Goal: Task Accomplishment & Management: Use online tool/utility

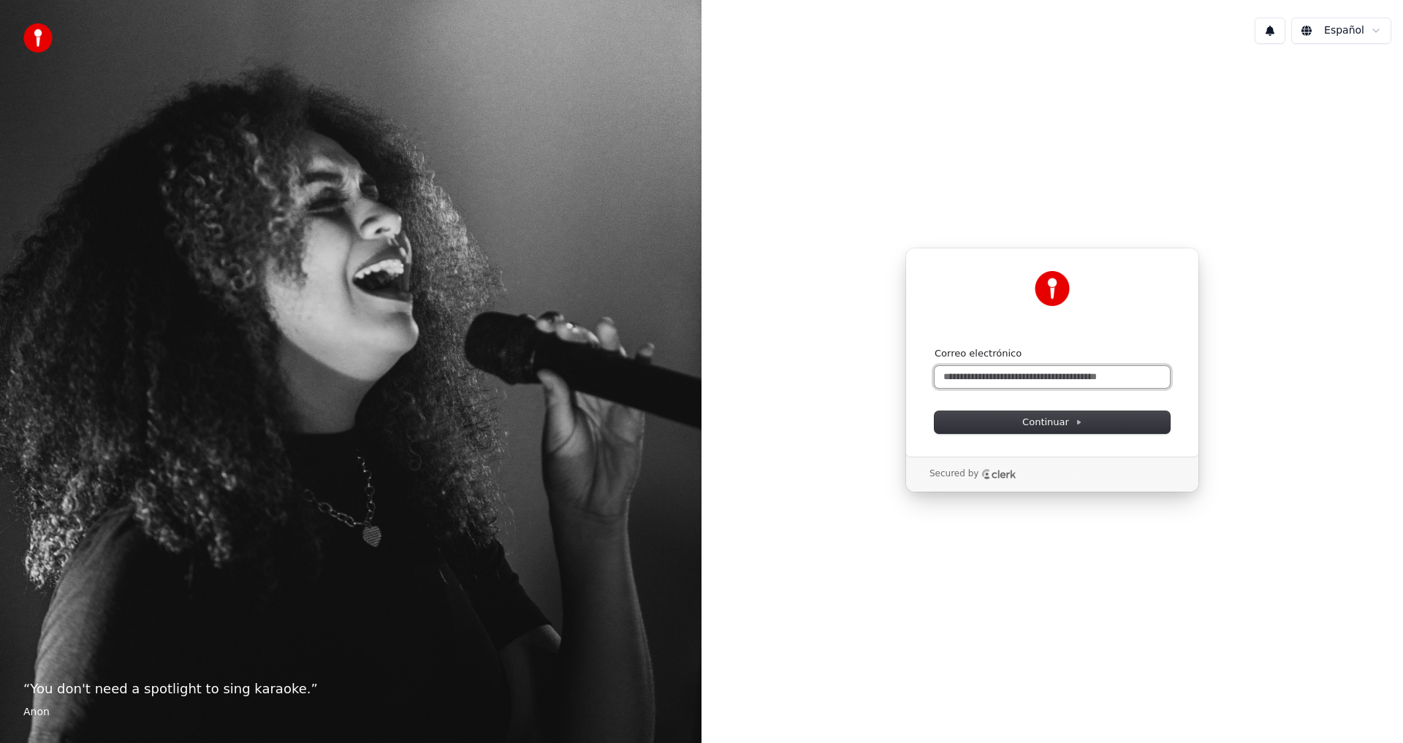
click at [993, 381] on input "Correo electrónico" at bounding box center [1052, 377] width 235 height 22
click at [976, 382] on input "*" at bounding box center [1052, 377] width 235 height 22
click at [935, 347] on button "submit" at bounding box center [935, 347] width 0 height 0
type input "**********"
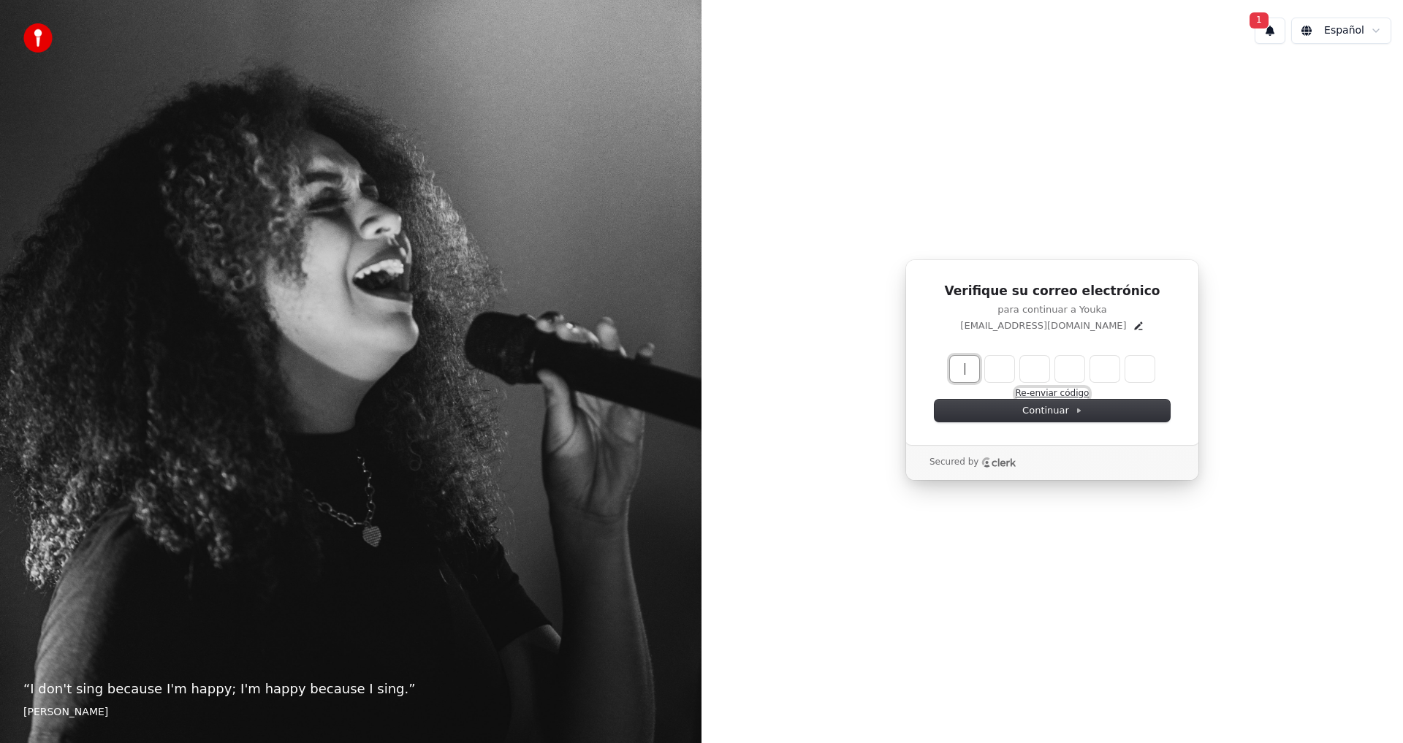
click at [1028, 395] on button "Re-enviar código" at bounding box center [1053, 394] width 74 height 12
click at [1052, 393] on button "Re-enviar código" at bounding box center [1053, 394] width 74 height 12
click at [1271, 32] on button "1" at bounding box center [1270, 31] width 31 height 26
click at [1338, 77] on button "Actualizar" at bounding box center [1363, 77] width 75 height 26
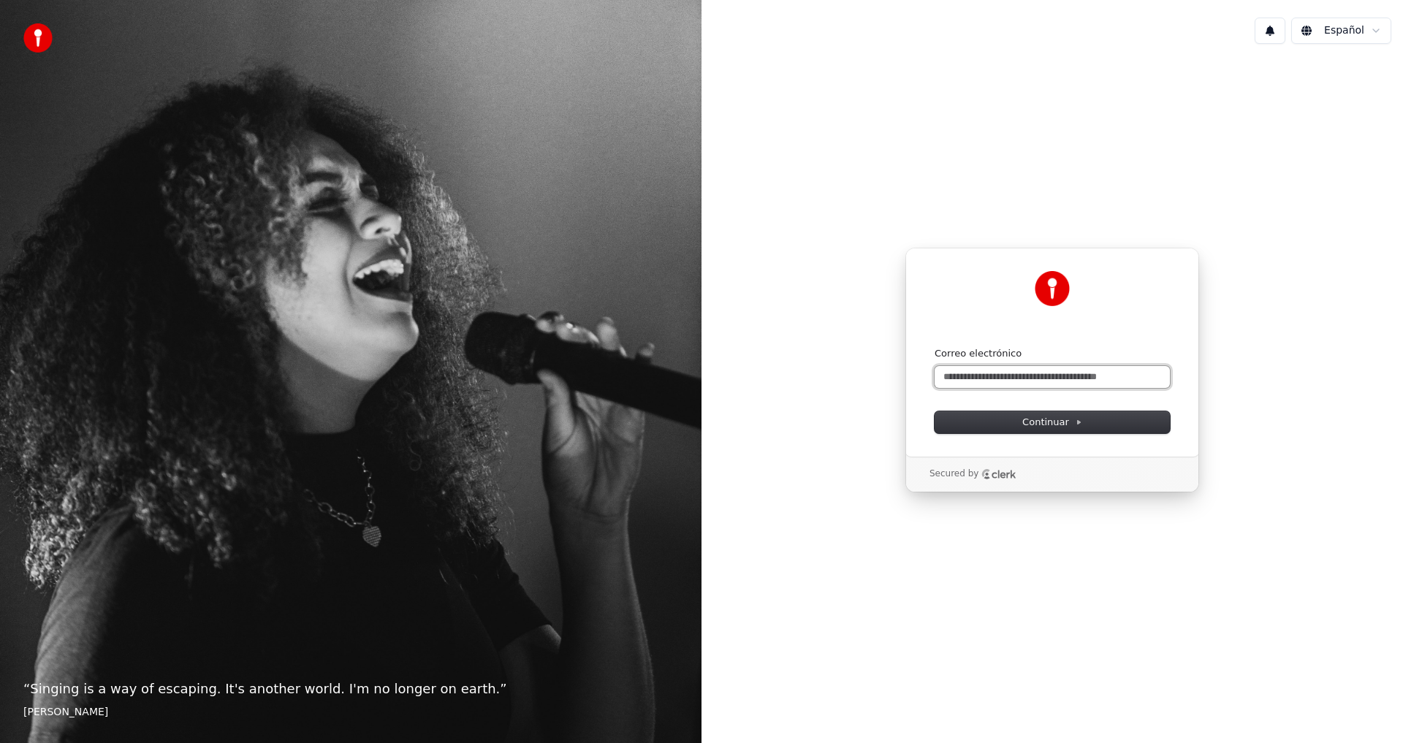
click at [977, 382] on input "Correo electrónico" at bounding box center [1052, 377] width 235 height 22
click at [1060, 420] on span "Continuar" at bounding box center [1052, 422] width 60 height 13
type input "**********"
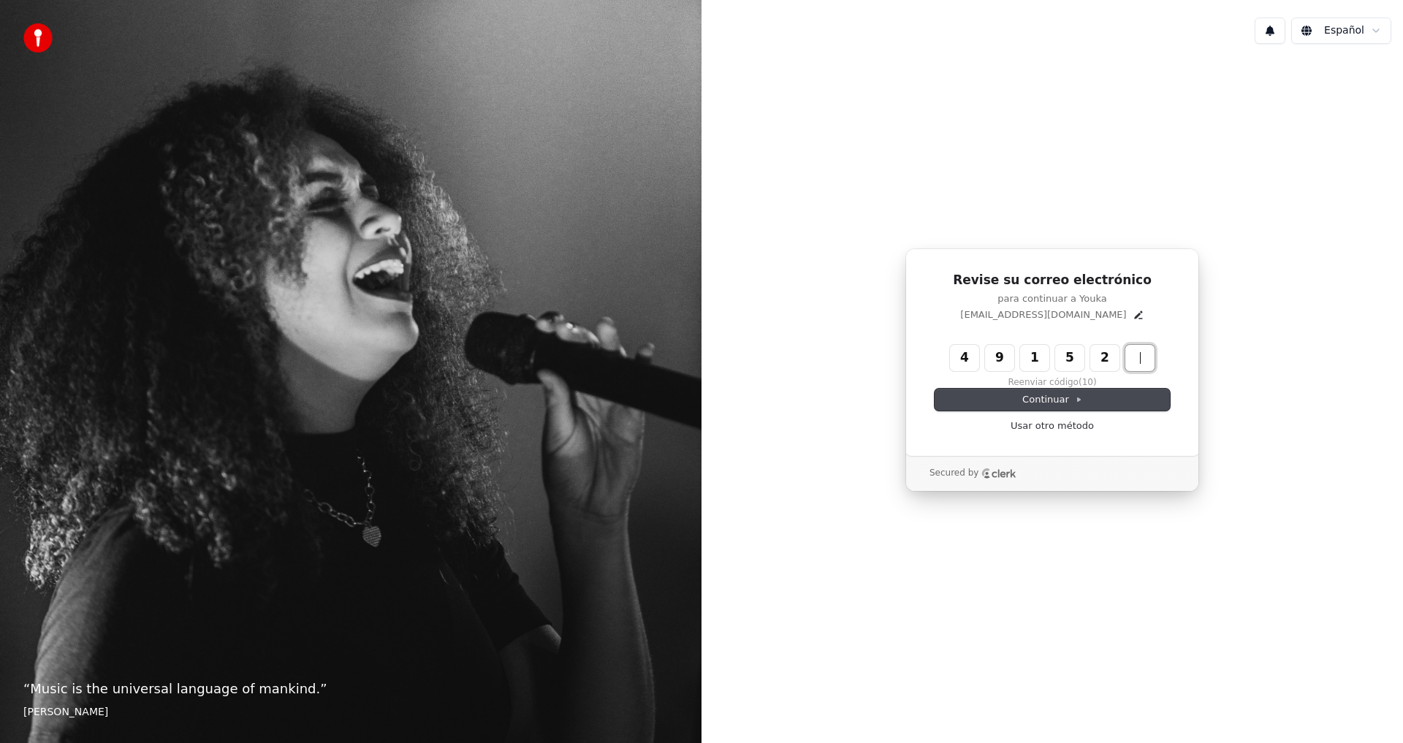
type input "******"
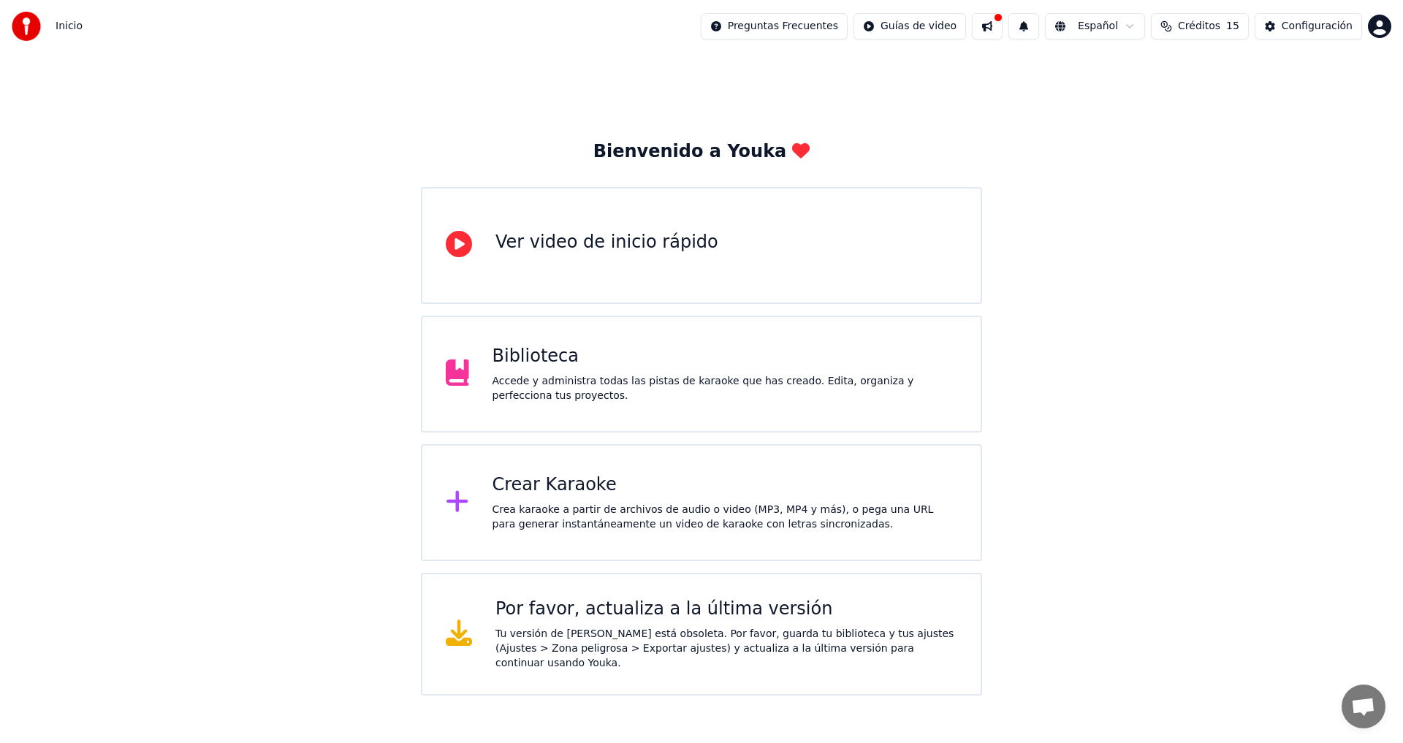
click at [568, 493] on div "Crear Karaoke" at bounding box center [726, 485] width 466 height 23
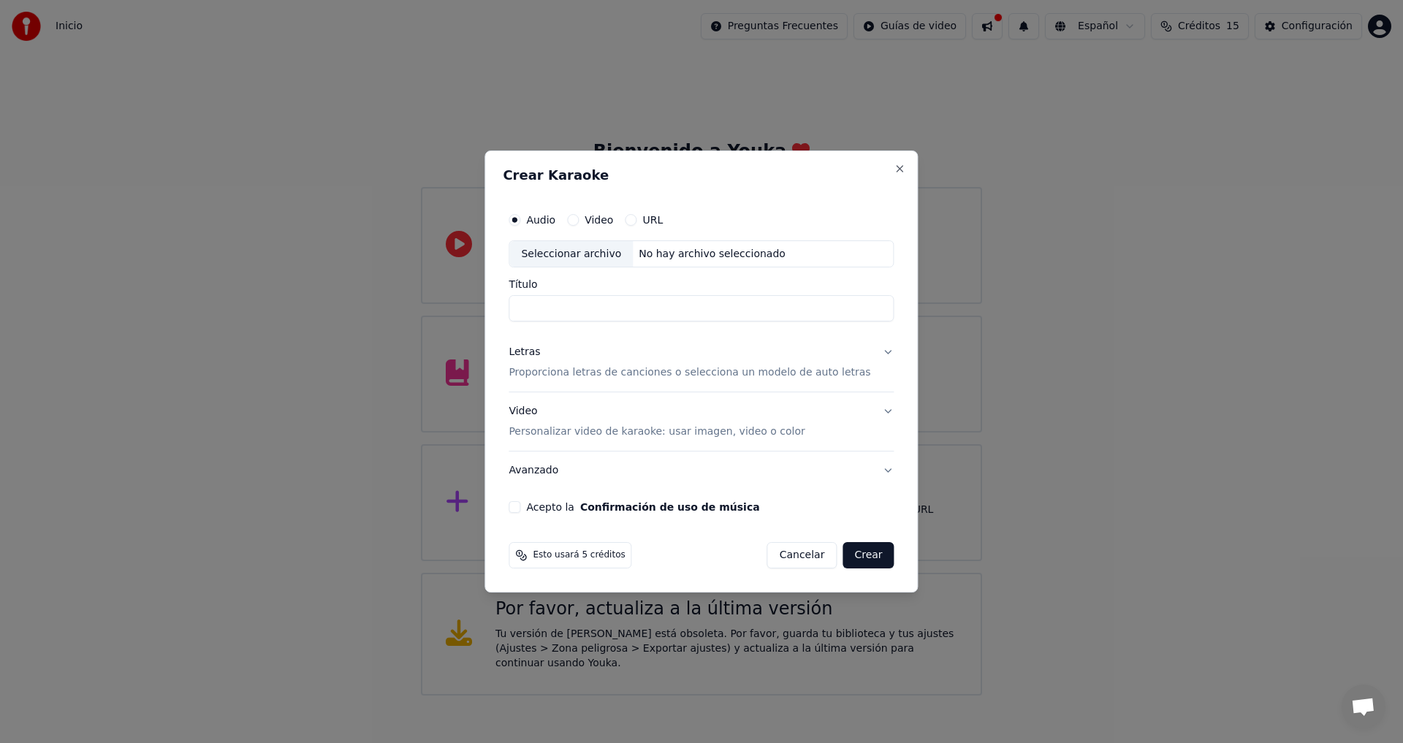
click at [588, 308] on input "Título" at bounding box center [701, 309] width 385 height 26
click at [646, 311] on input "**********" at bounding box center [701, 309] width 385 height 26
click at [638, 308] on input "**********" at bounding box center [701, 309] width 385 height 26
click at [632, 310] on input "**********" at bounding box center [701, 309] width 385 height 26
type input "**********"
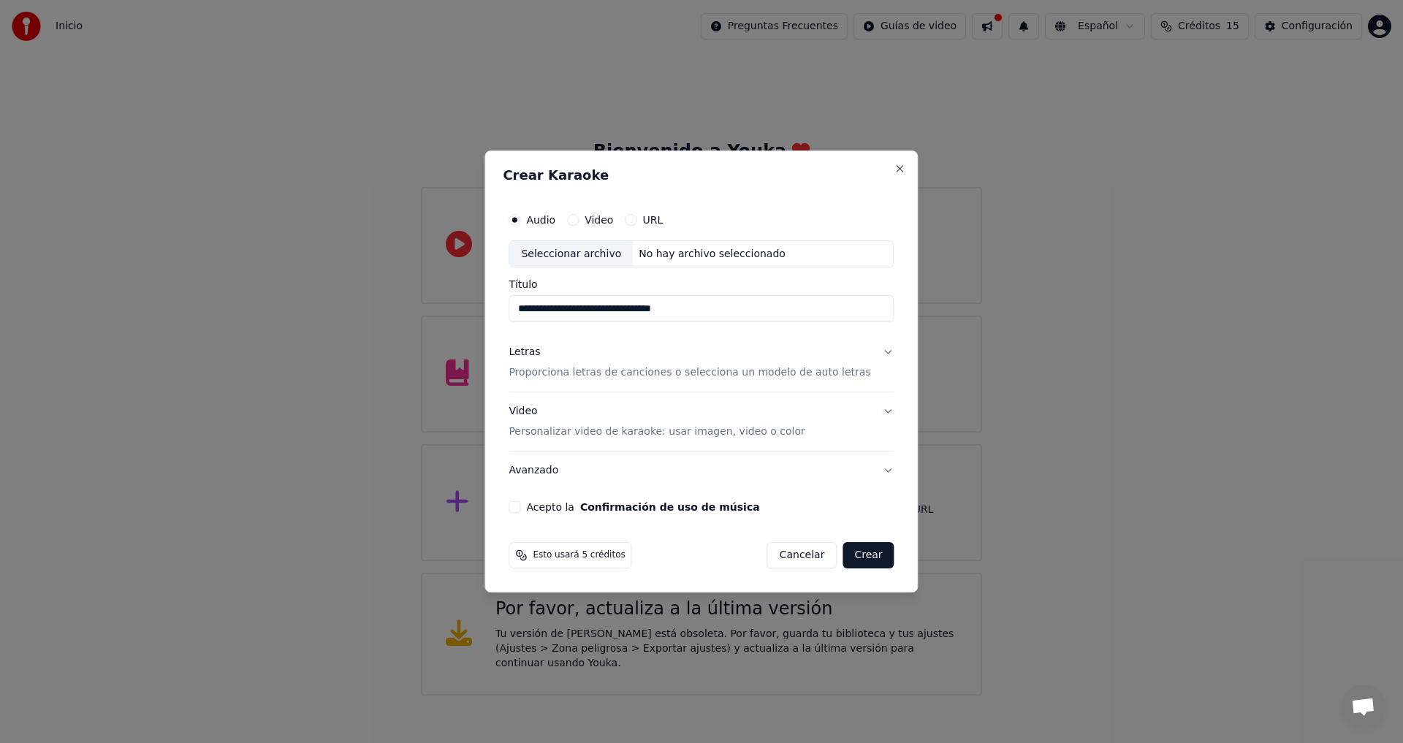
click at [868, 352] on button "Letras Proporciona letras de canciones o selecciona un modelo de auto letras" at bounding box center [701, 363] width 385 height 58
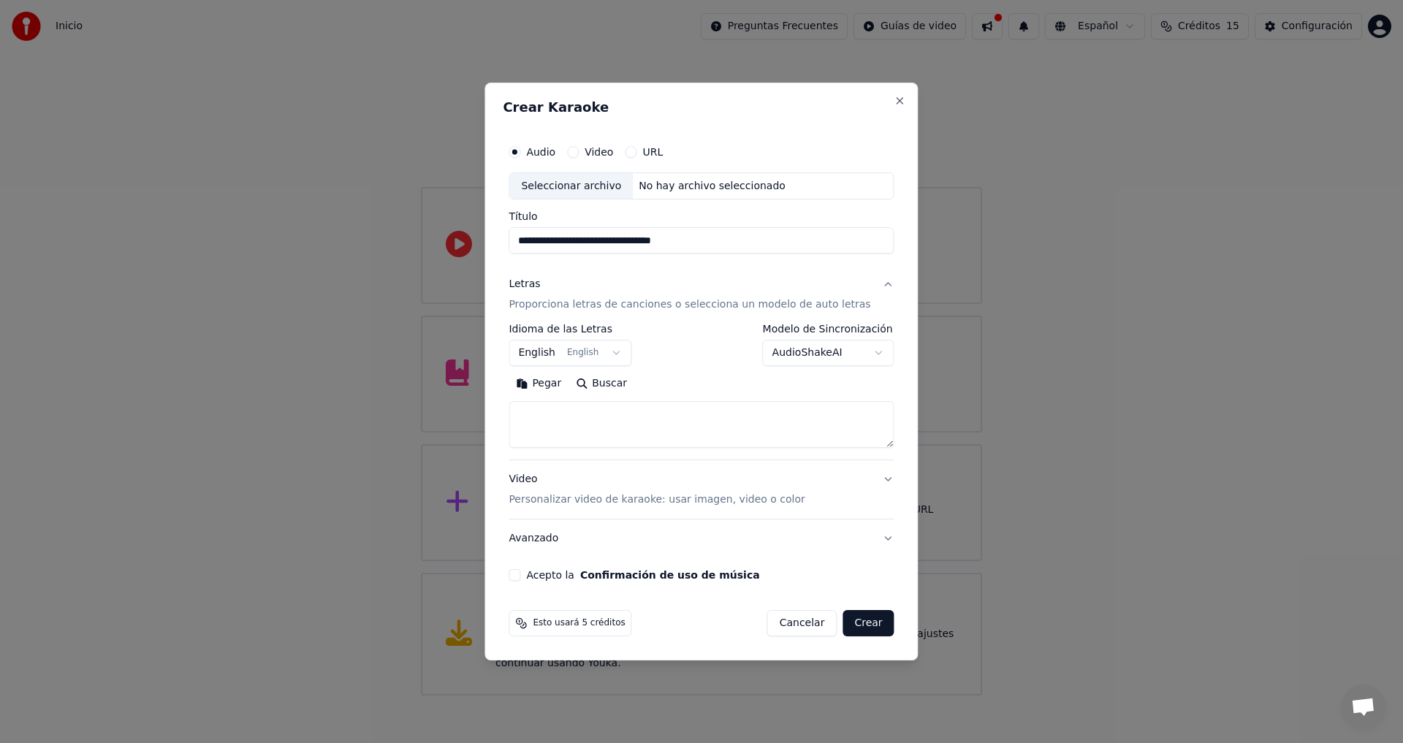
click at [626, 350] on button "English English" at bounding box center [570, 354] width 123 height 26
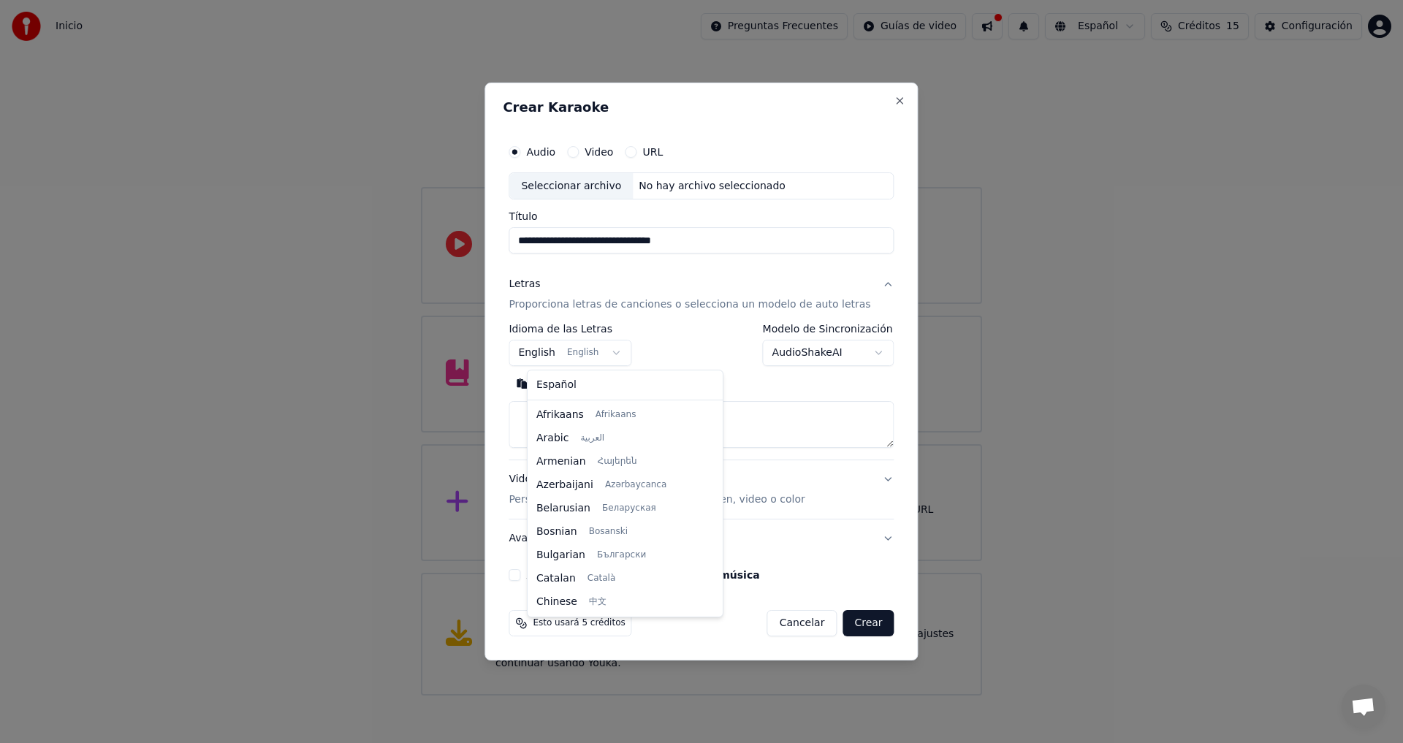
scroll to position [117, 0]
select select "**"
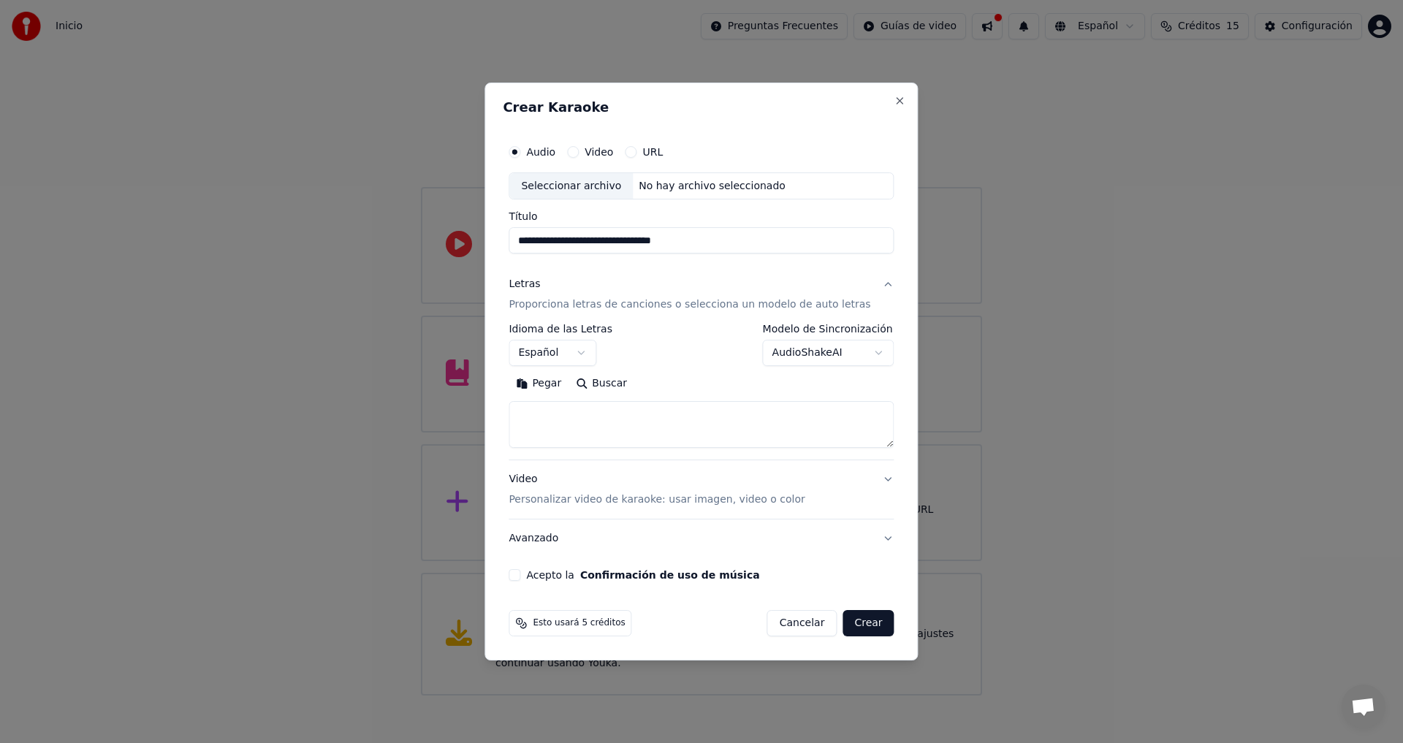
click at [867, 287] on button "Letras Proporciona letras de canciones o selecciona un modelo de auto letras" at bounding box center [701, 295] width 385 height 58
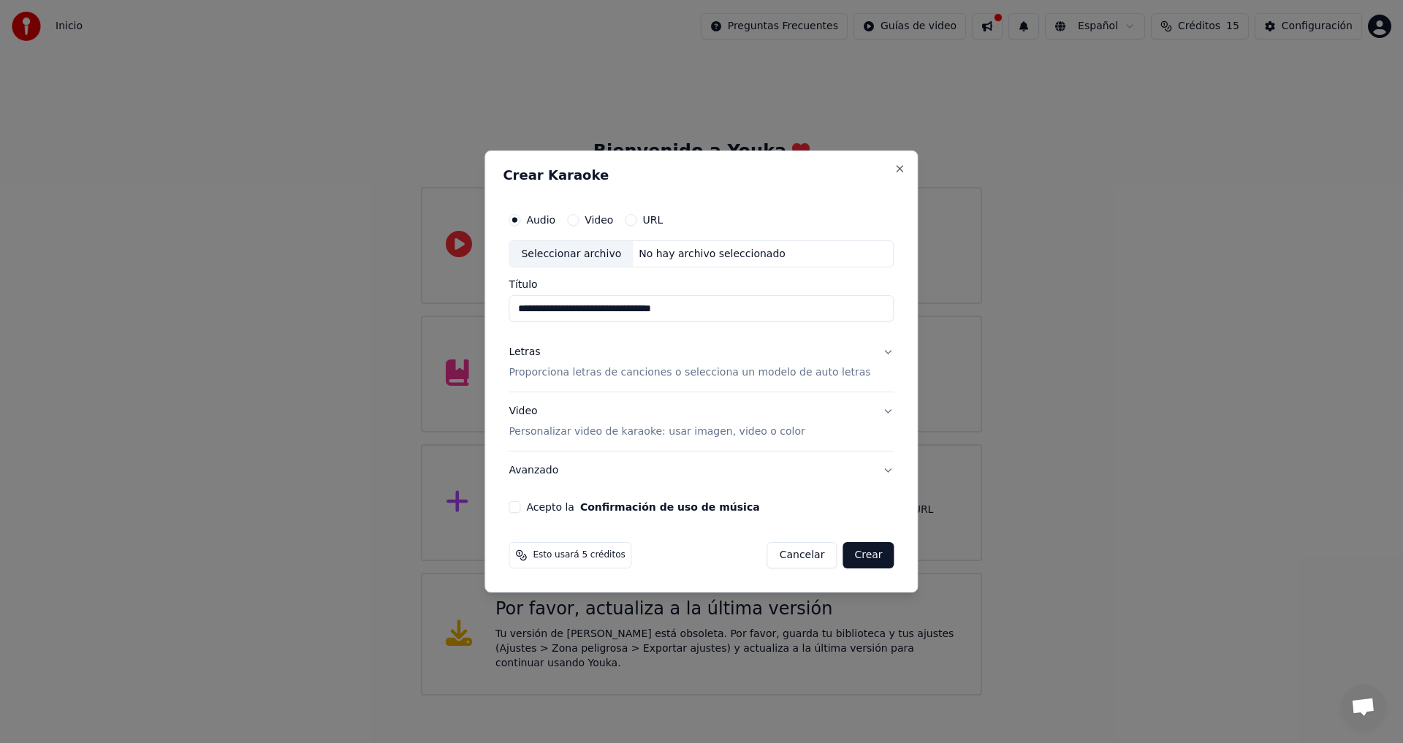
click at [678, 374] on p "Proporciona letras de canciones o selecciona un modelo de auto letras" at bounding box center [690, 373] width 362 height 15
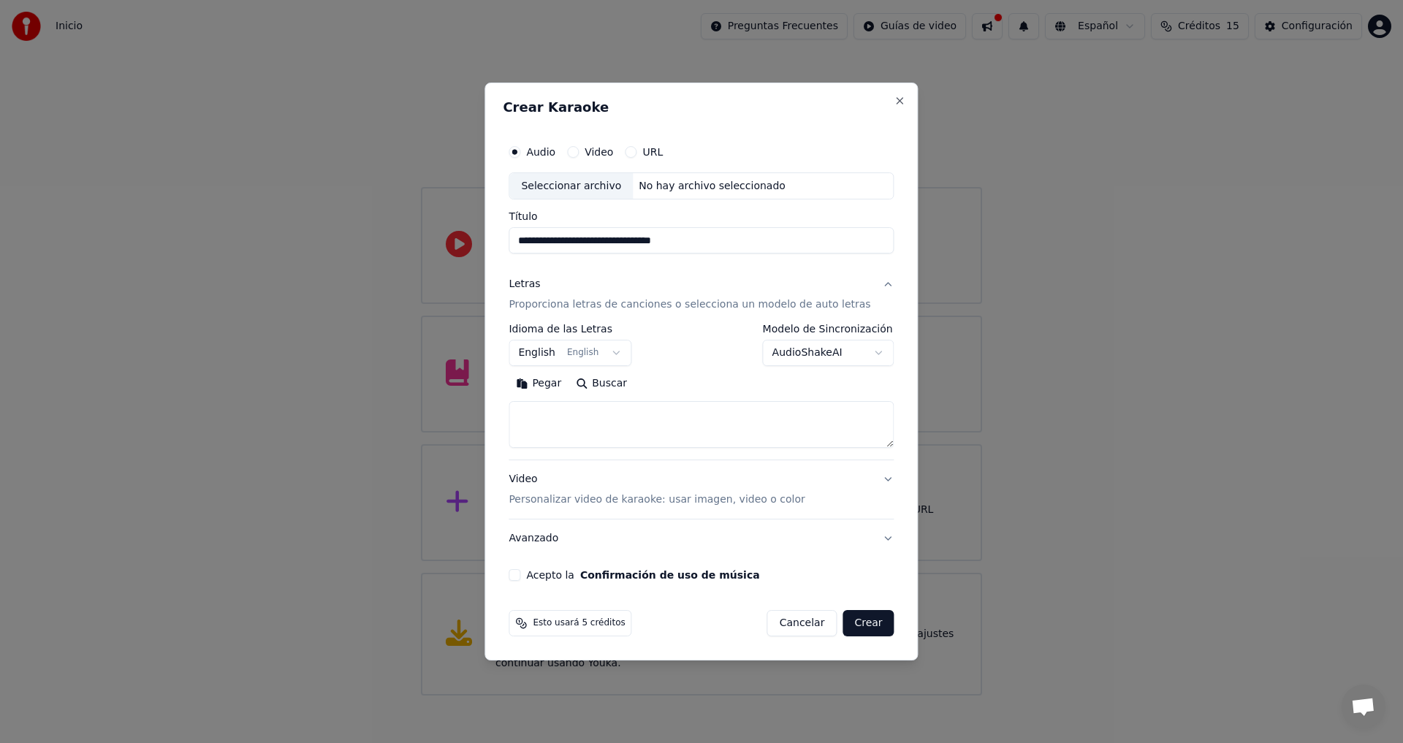
click at [520, 577] on button "Acepto la Confirmación de uso de música" at bounding box center [515, 575] width 12 height 12
click at [849, 623] on button "Crear" at bounding box center [868, 623] width 51 height 26
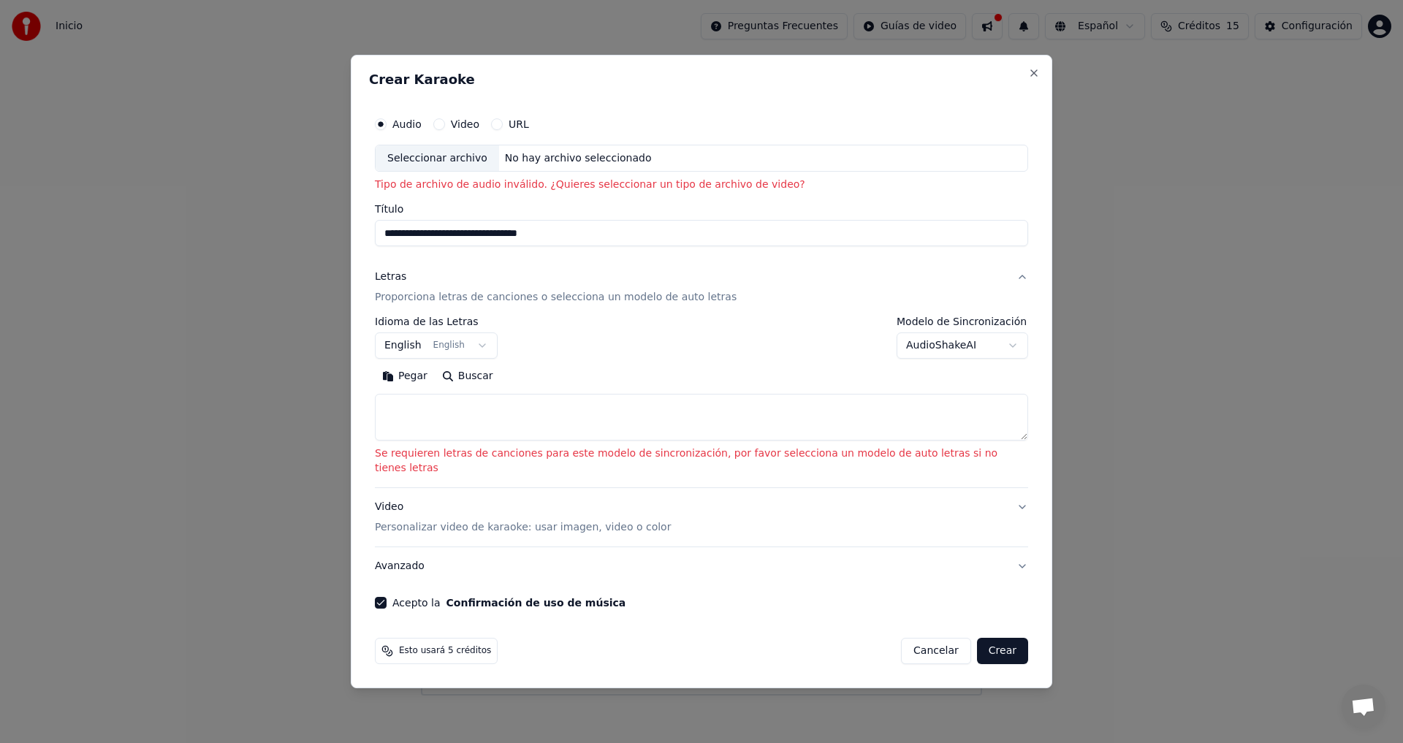
click at [445, 129] on button "Video" at bounding box center [439, 124] width 12 height 12
click at [582, 164] on div "No hay archivo seleccionado" at bounding box center [578, 158] width 159 height 15
type input "**********"
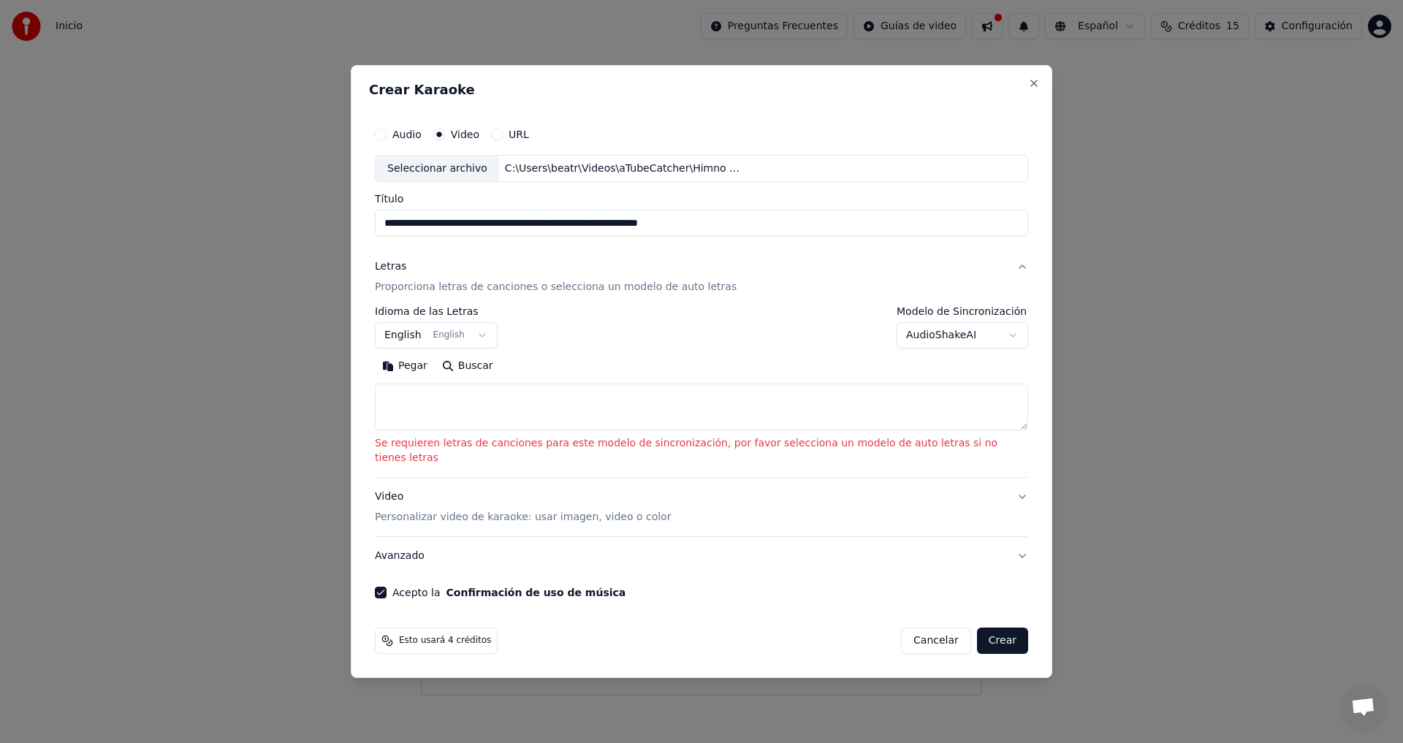
click at [506, 344] on body "**********" at bounding box center [701, 348] width 1403 height 696
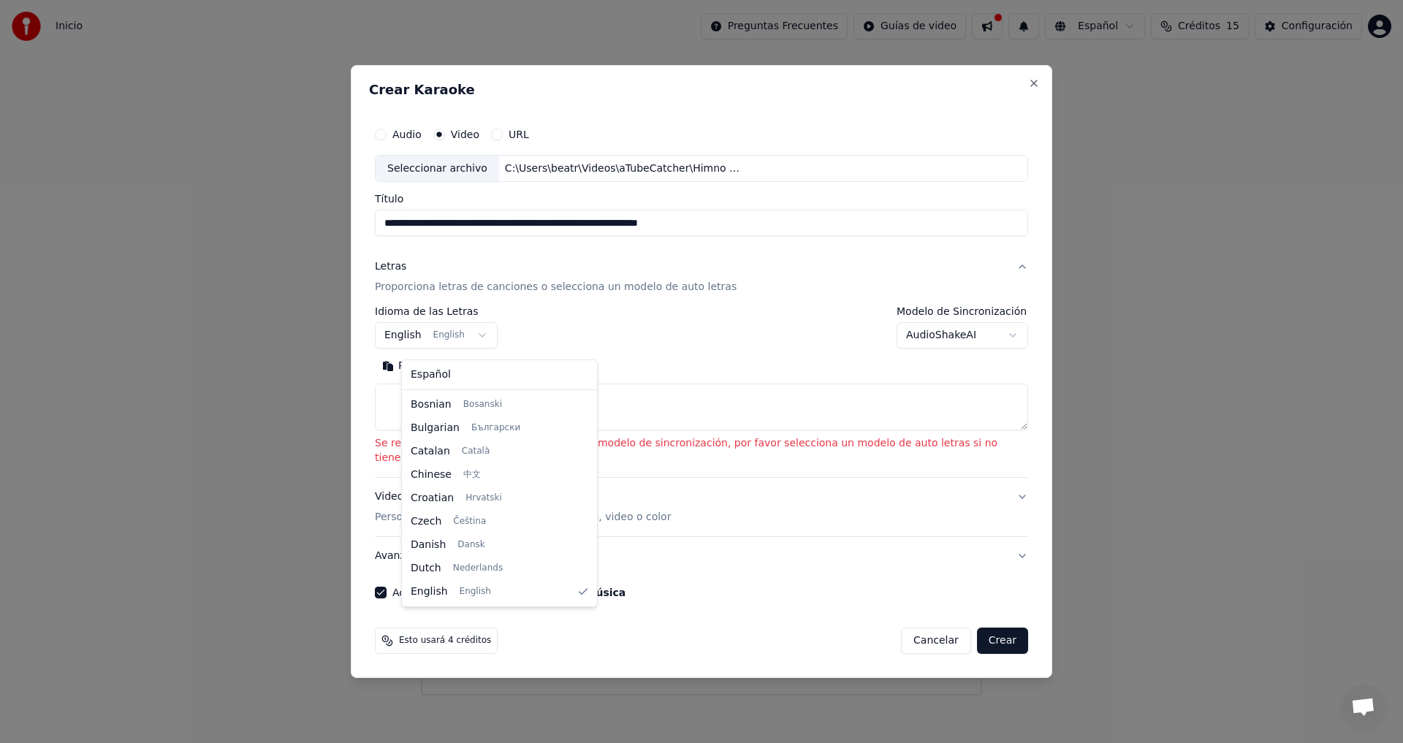
select select "**"
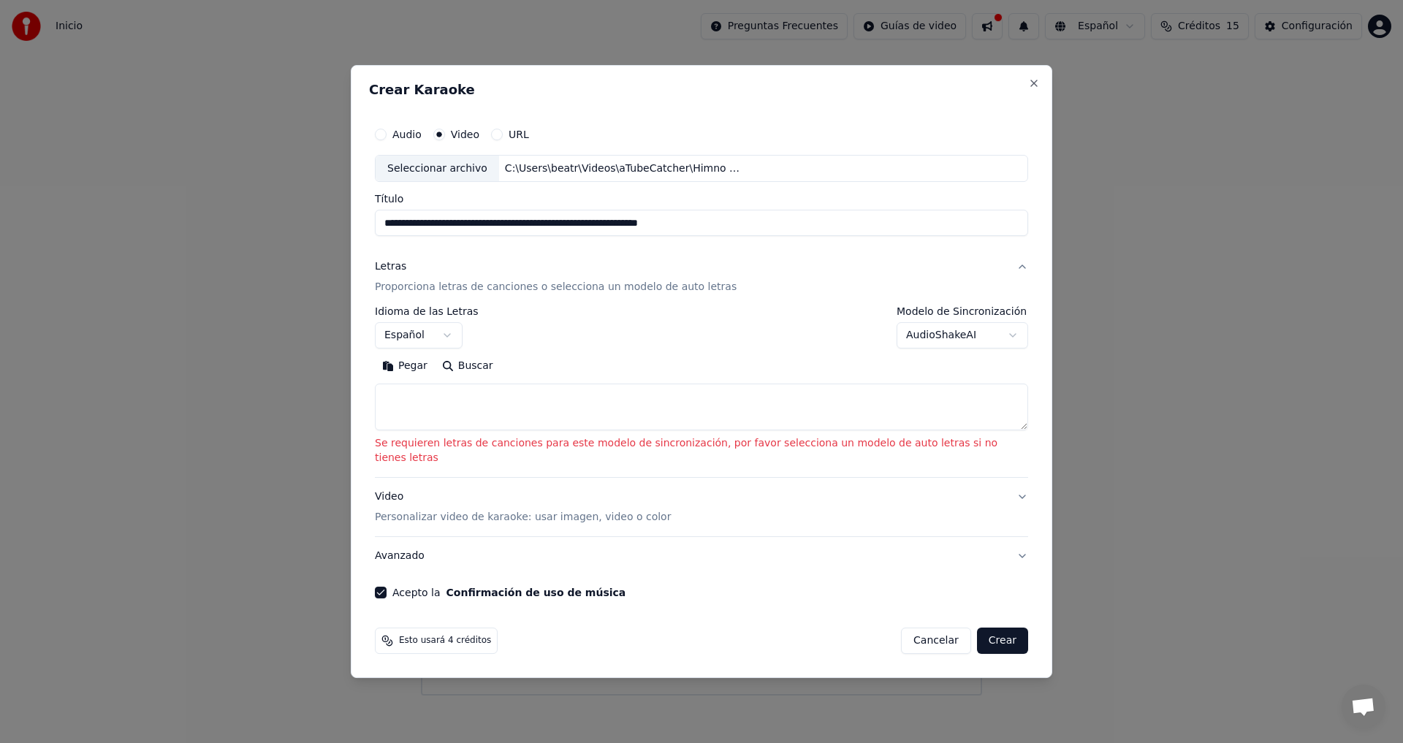
click at [979, 454] on p "Se requieren letras de canciones para este modelo de sincronización, por favor …" at bounding box center [701, 451] width 653 height 29
click at [1001, 431] on textarea at bounding box center [701, 407] width 653 height 47
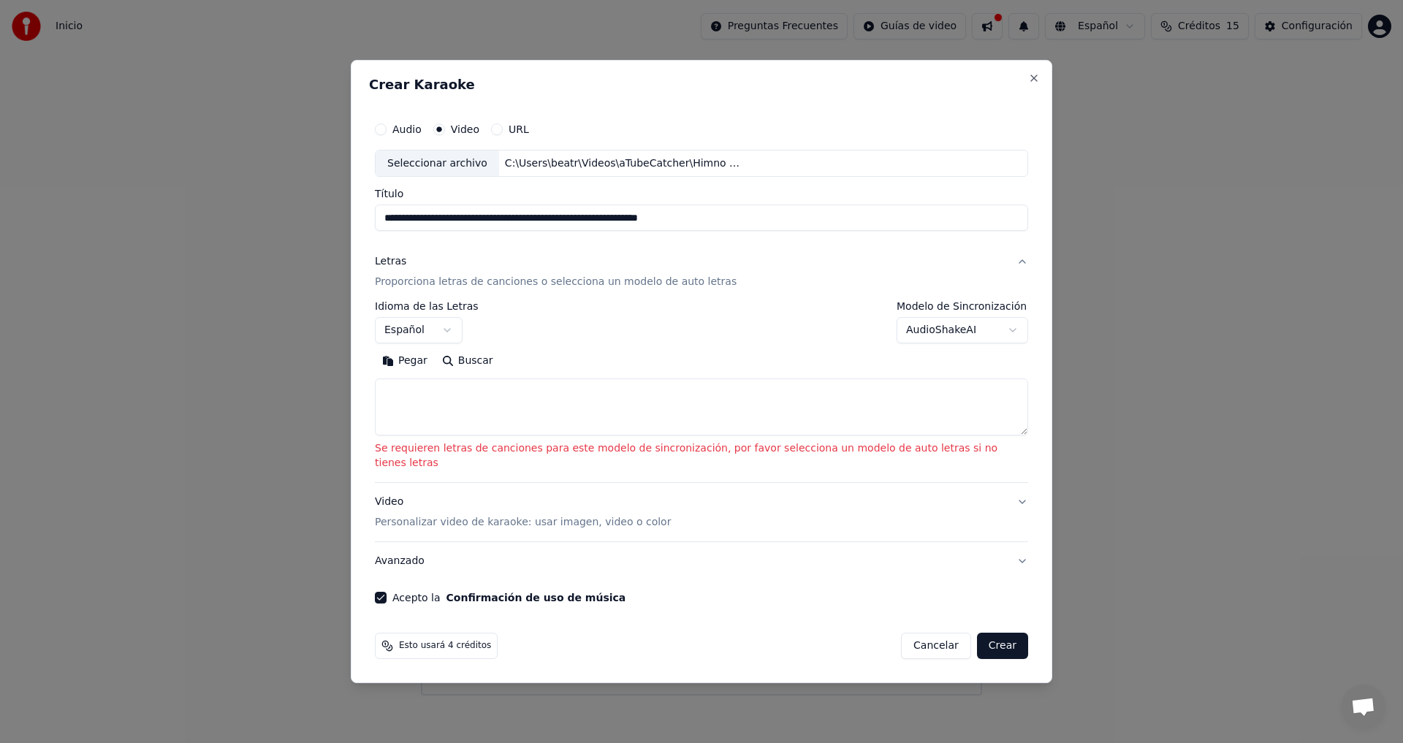
drag, startPoint x: 990, startPoint y: 433, endPoint x: 979, endPoint y: 438, distance: 12.1
click at [979, 436] on textarea at bounding box center [701, 407] width 653 height 57
click at [764, 402] on textarea at bounding box center [701, 407] width 653 height 57
paste textarea "**********"
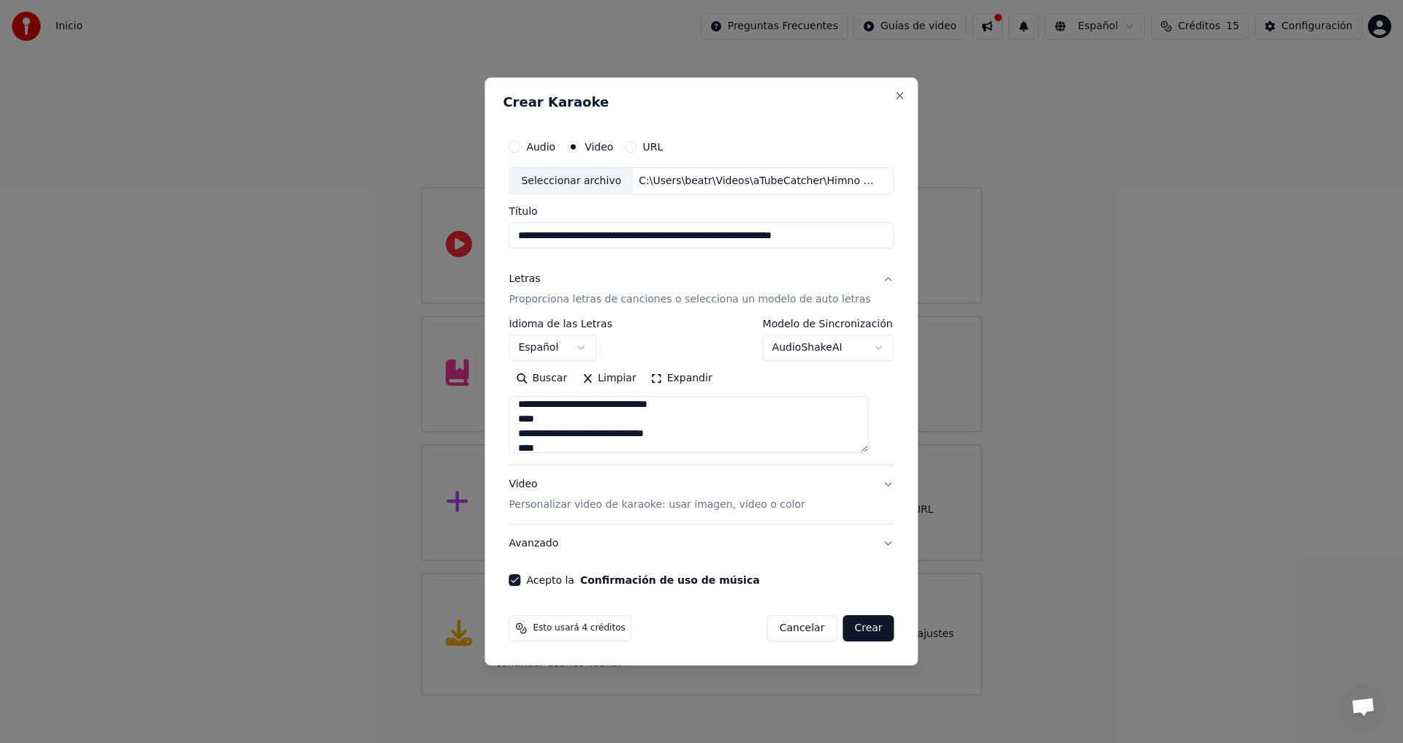
scroll to position [0, 0]
click at [563, 421] on textarea at bounding box center [689, 425] width 360 height 57
click at [561, 423] on textarea at bounding box center [689, 425] width 360 height 57
click at [639, 448] on textarea at bounding box center [689, 425] width 360 height 57
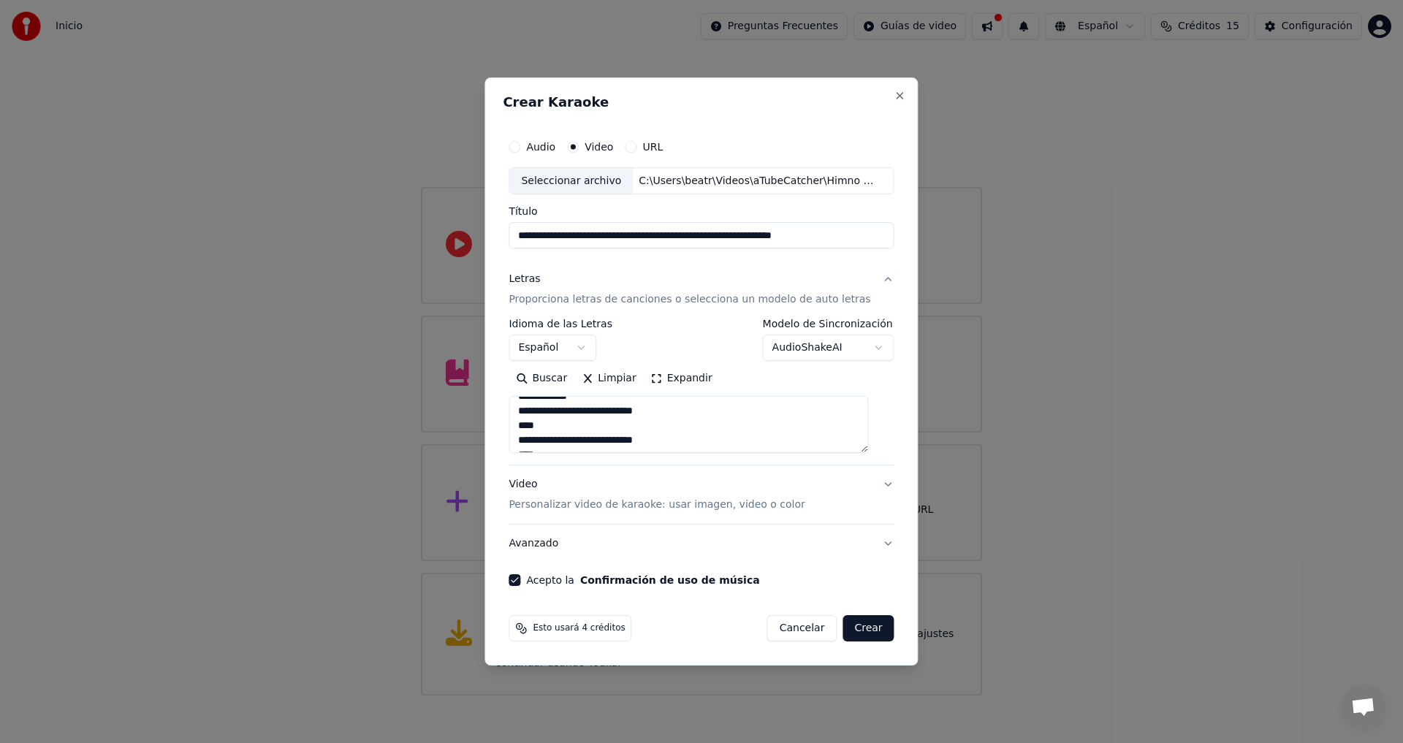
scroll to position [140, 0]
click at [672, 443] on textarea at bounding box center [689, 425] width 360 height 57
click at [584, 428] on textarea at bounding box center [689, 425] width 360 height 57
click at [610, 432] on textarea at bounding box center [689, 425] width 360 height 57
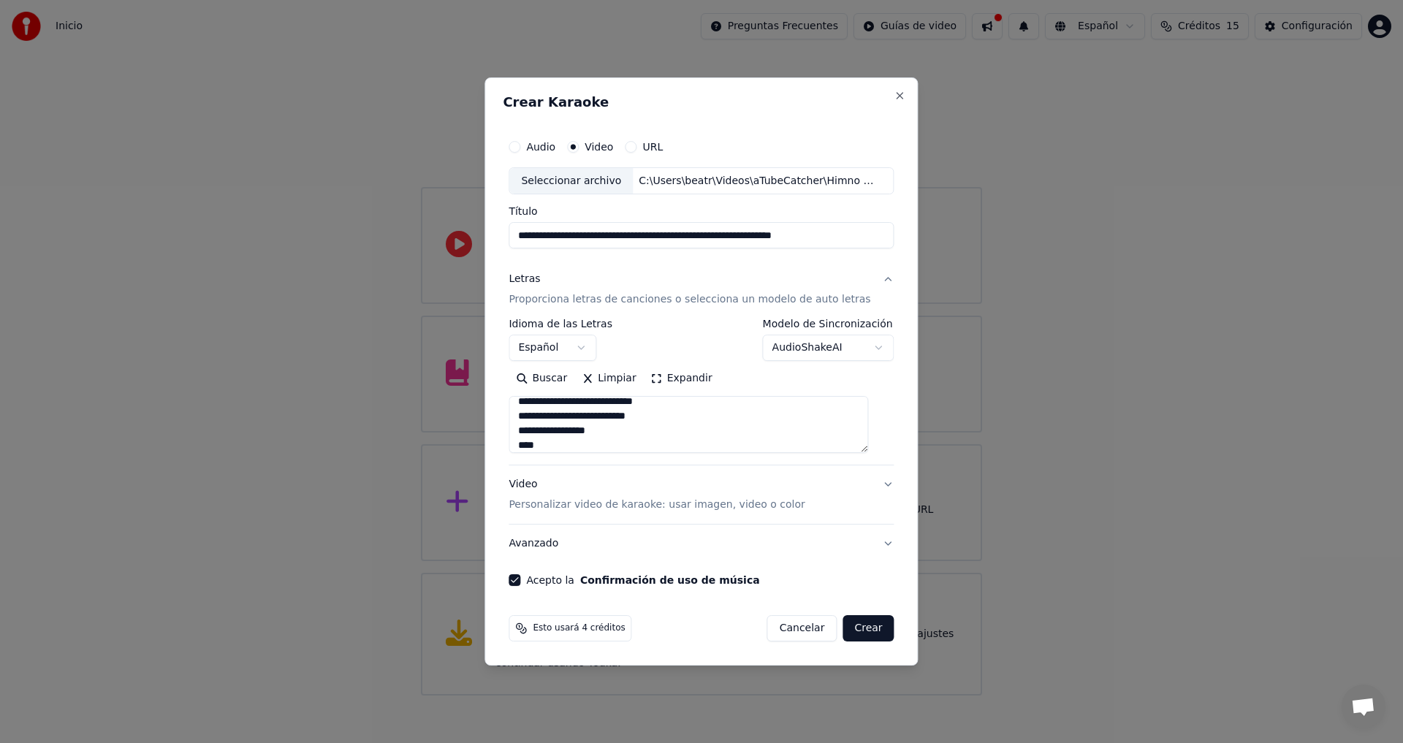
click at [557, 443] on textarea at bounding box center [689, 425] width 360 height 57
drag, startPoint x: 572, startPoint y: 430, endPoint x: 619, endPoint y: 432, distance: 47.5
click at [619, 432] on textarea at bounding box center [689, 425] width 360 height 57
click at [593, 430] on textarea at bounding box center [689, 425] width 360 height 57
click at [531, 444] on textarea at bounding box center [689, 425] width 360 height 57
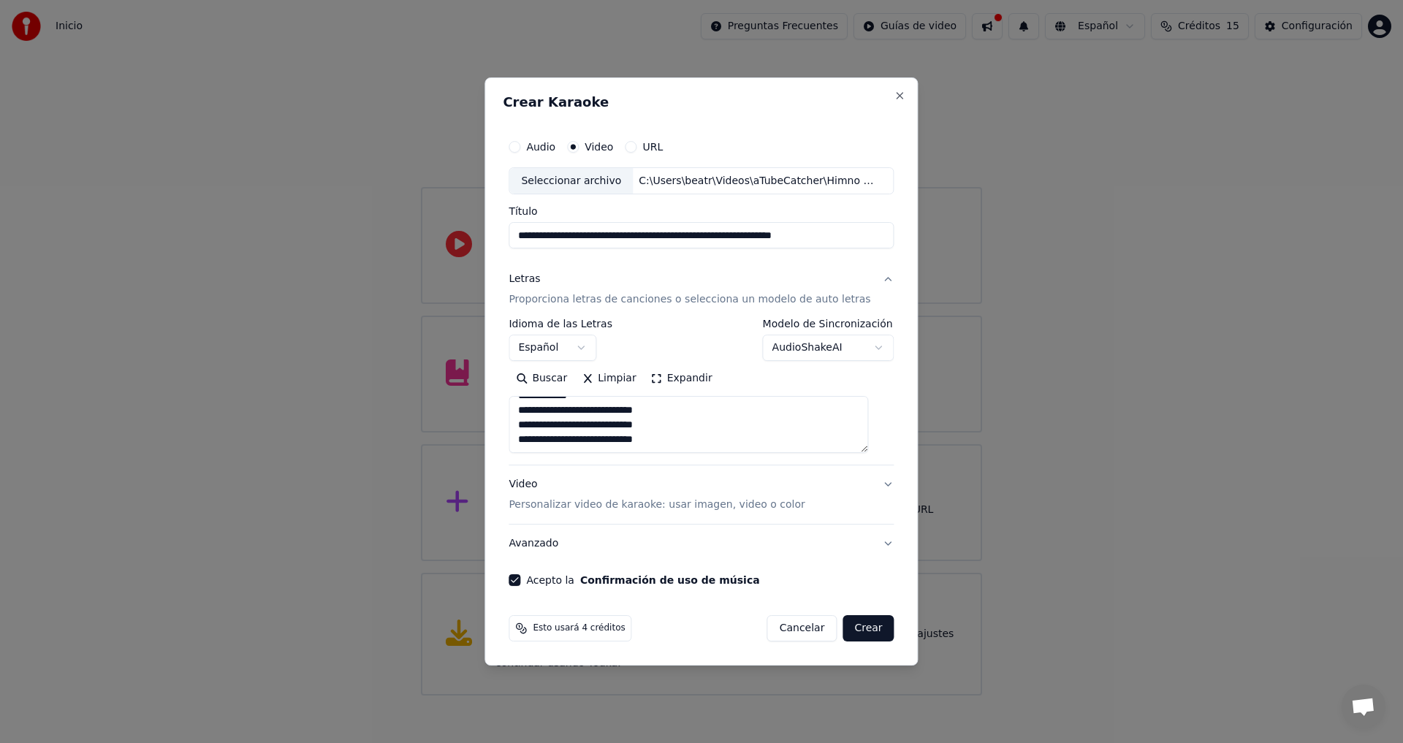
scroll to position [642, 0]
type textarea "**********"
click at [853, 631] on button "Crear" at bounding box center [868, 628] width 51 height 26
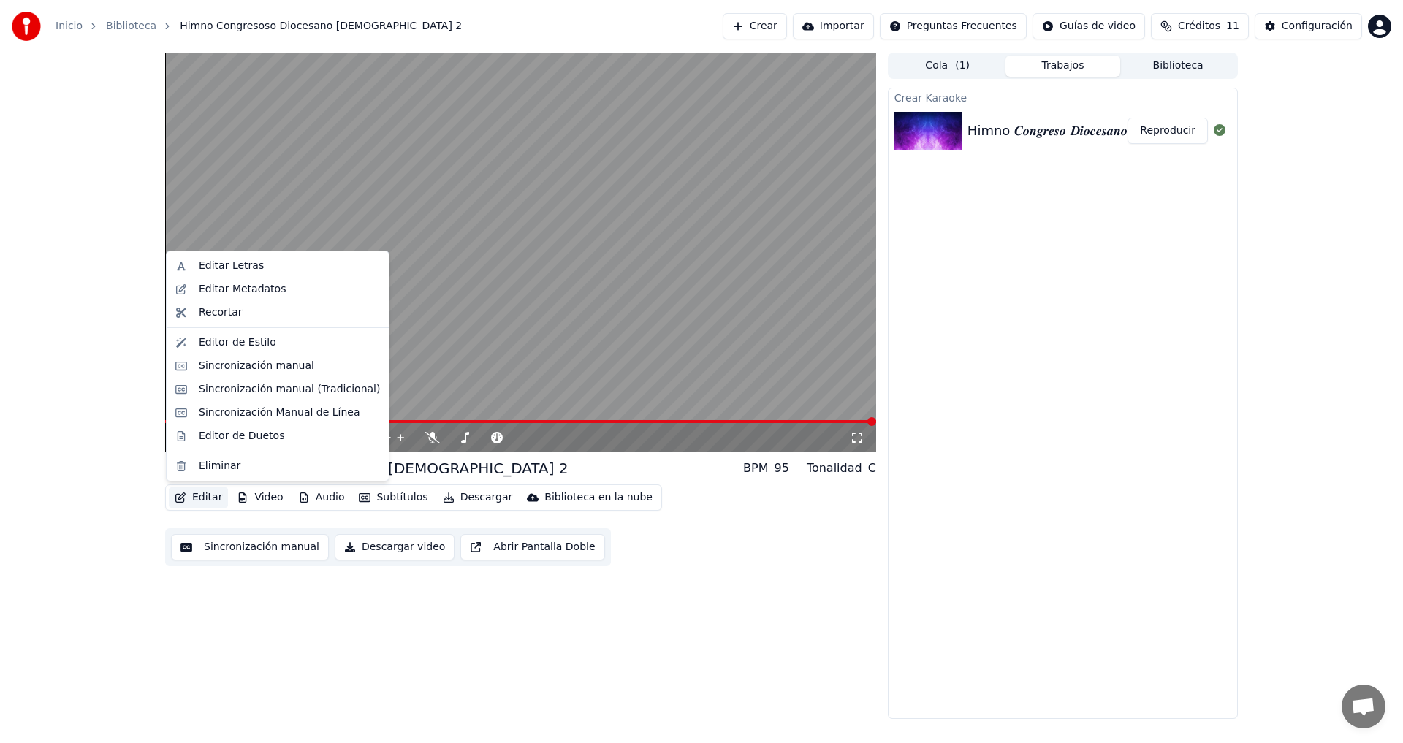
click at [208, 500] on button "Editar" at bounding box center [198, 497] width 59 height 20
click at [277, 263] on div "Editar Letras" at bounding box center [289, 266] width 181 height 15
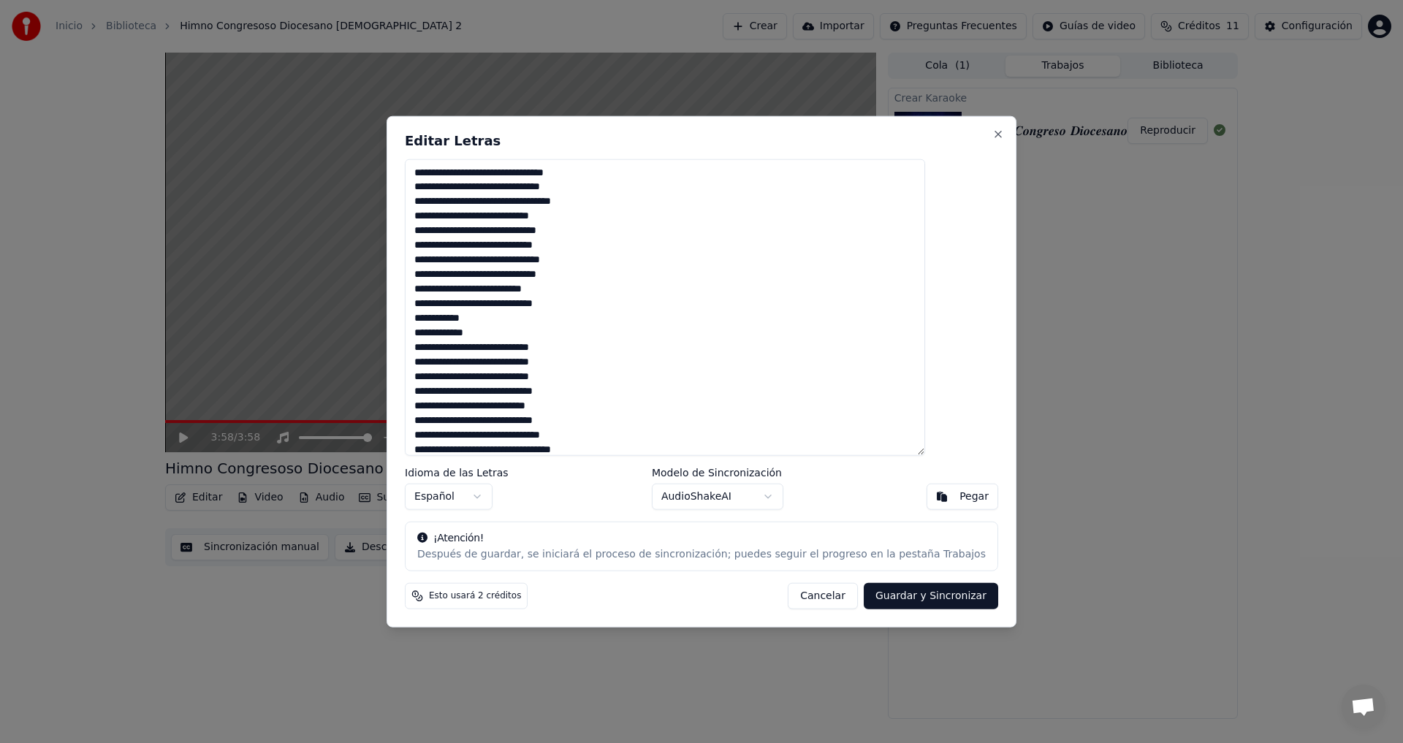
click at [804, 604] on button "Cancelar" at bounding box center [823, 596] width 70 height 26
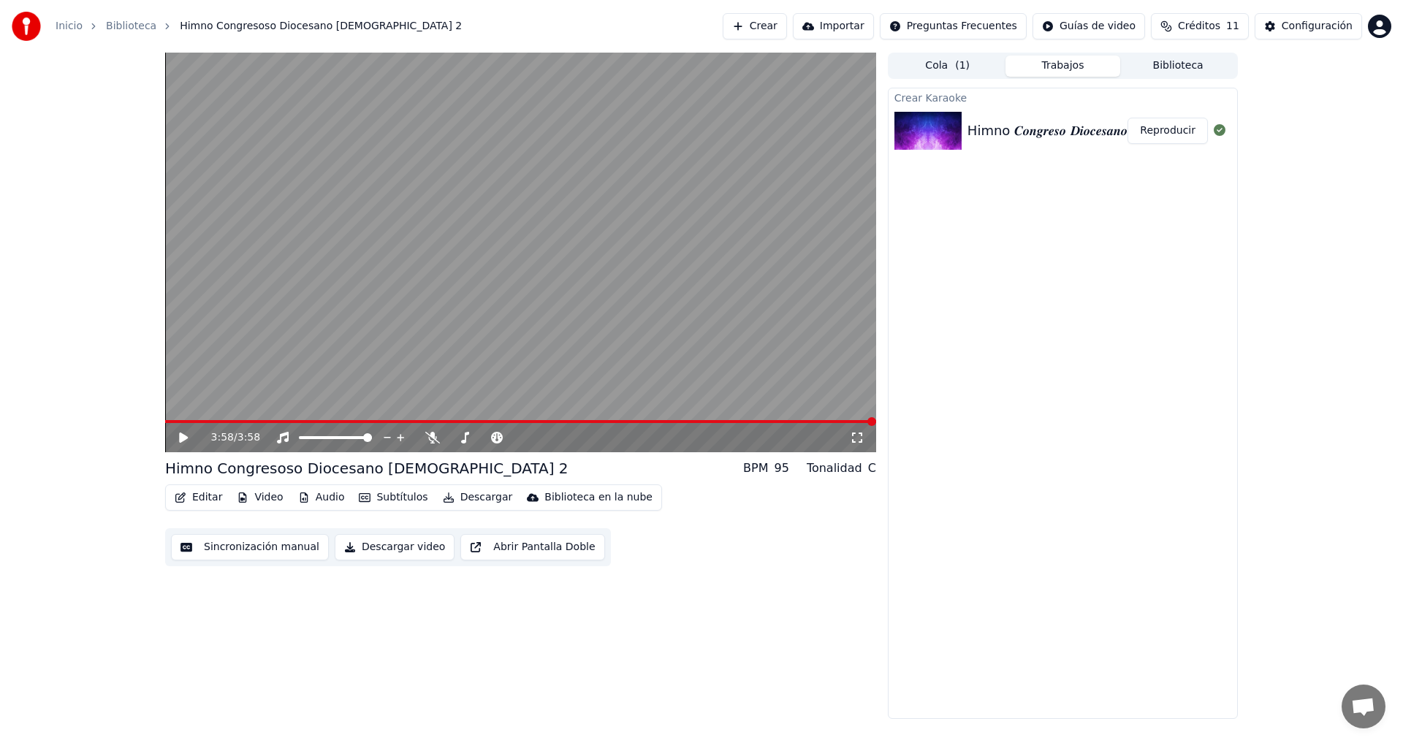
click at [183, 436] on icon at bounding box center [183, 438] width 9 height 10
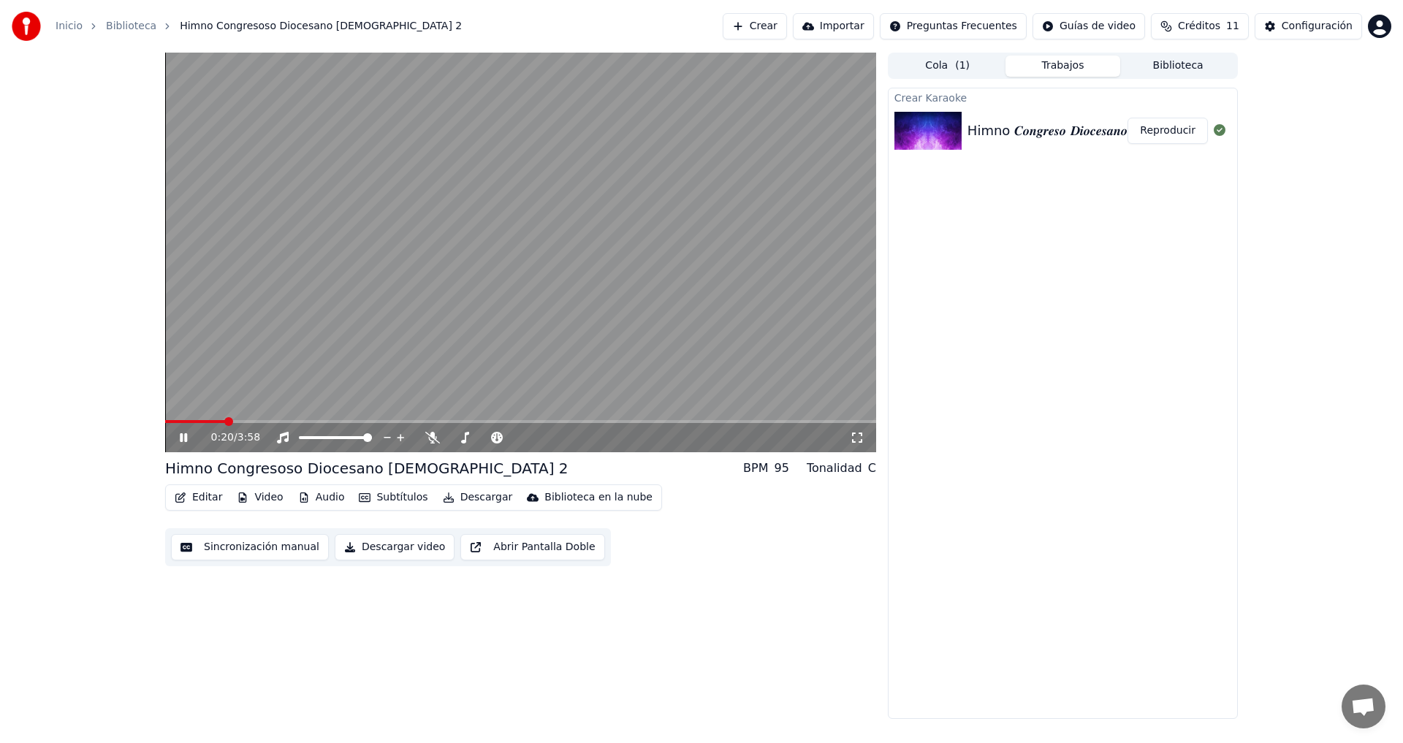
click at [188, 433] on icon at bounding box center [194, 438] width 34 height 12
click at [205, 502] on button "Editar" at bounding box center [198, 497] width 59 height 20
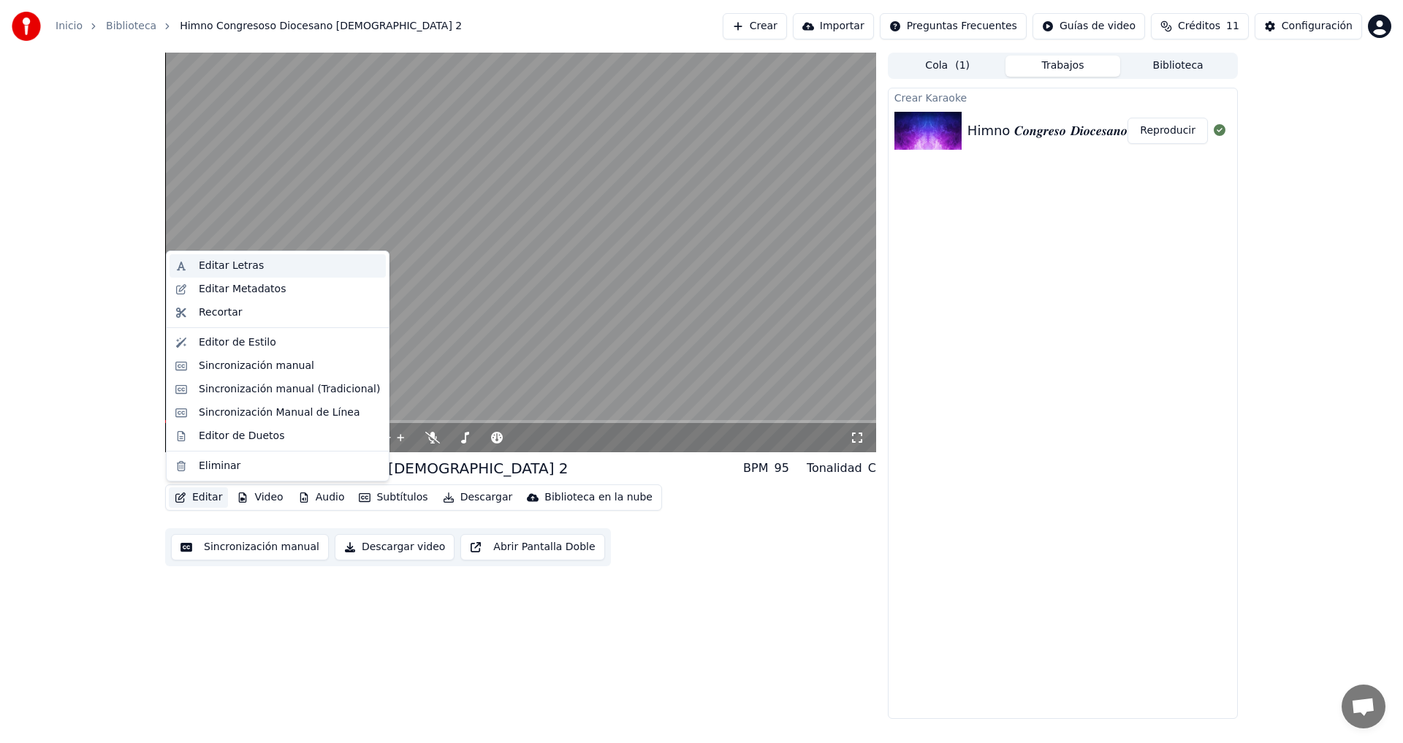
click at [270, 266] on div "Editar Letras" at bounding box center [289, 266] width 181 height 15
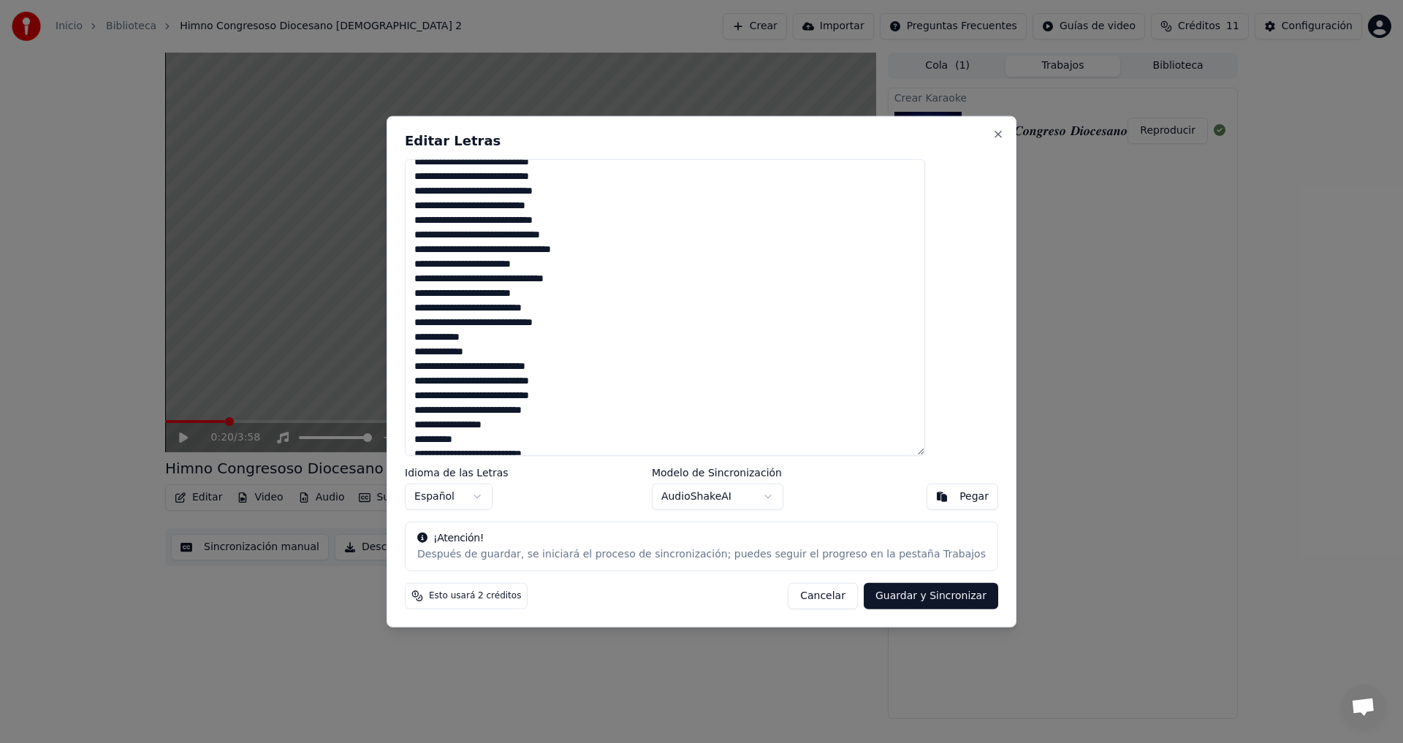
scroll to position [219, 0]
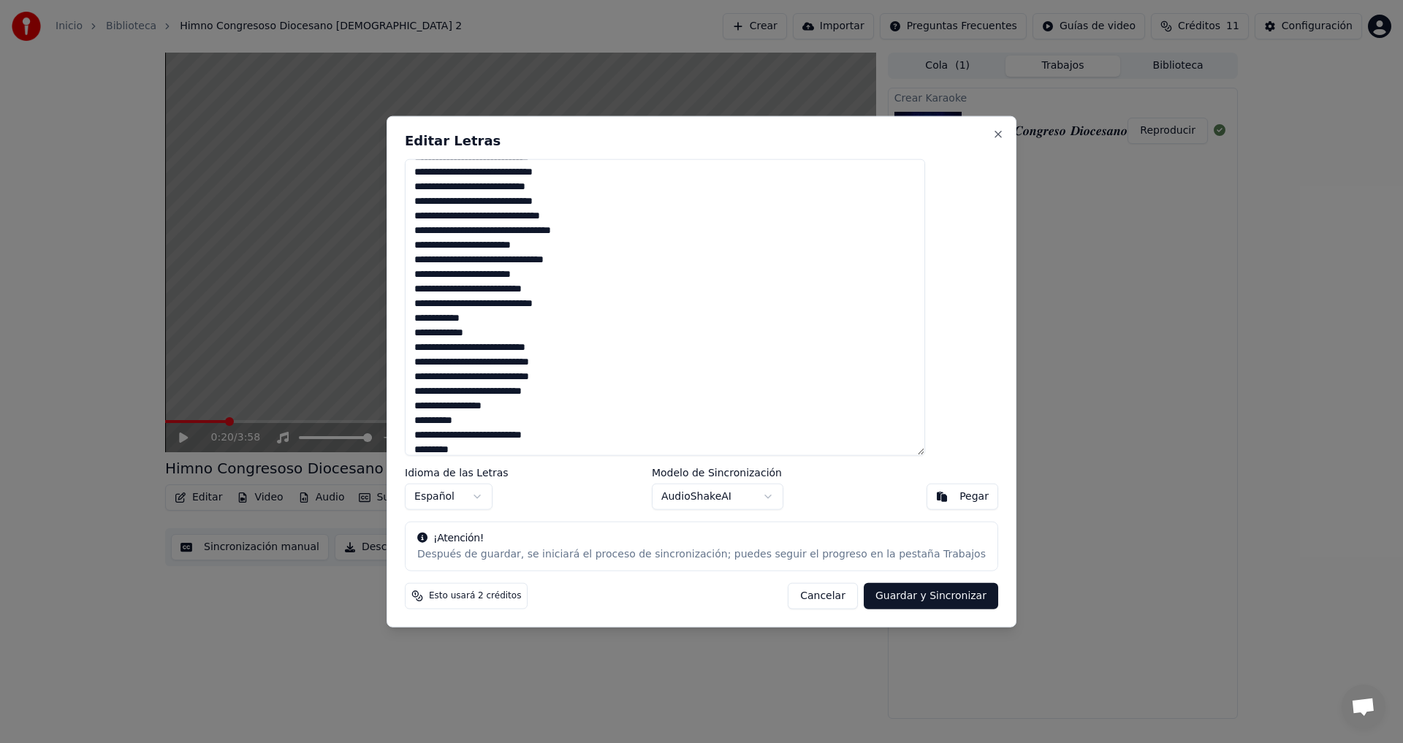
click at [468, 344] on textarea at bounding box center [665, 307] width 520 height 297
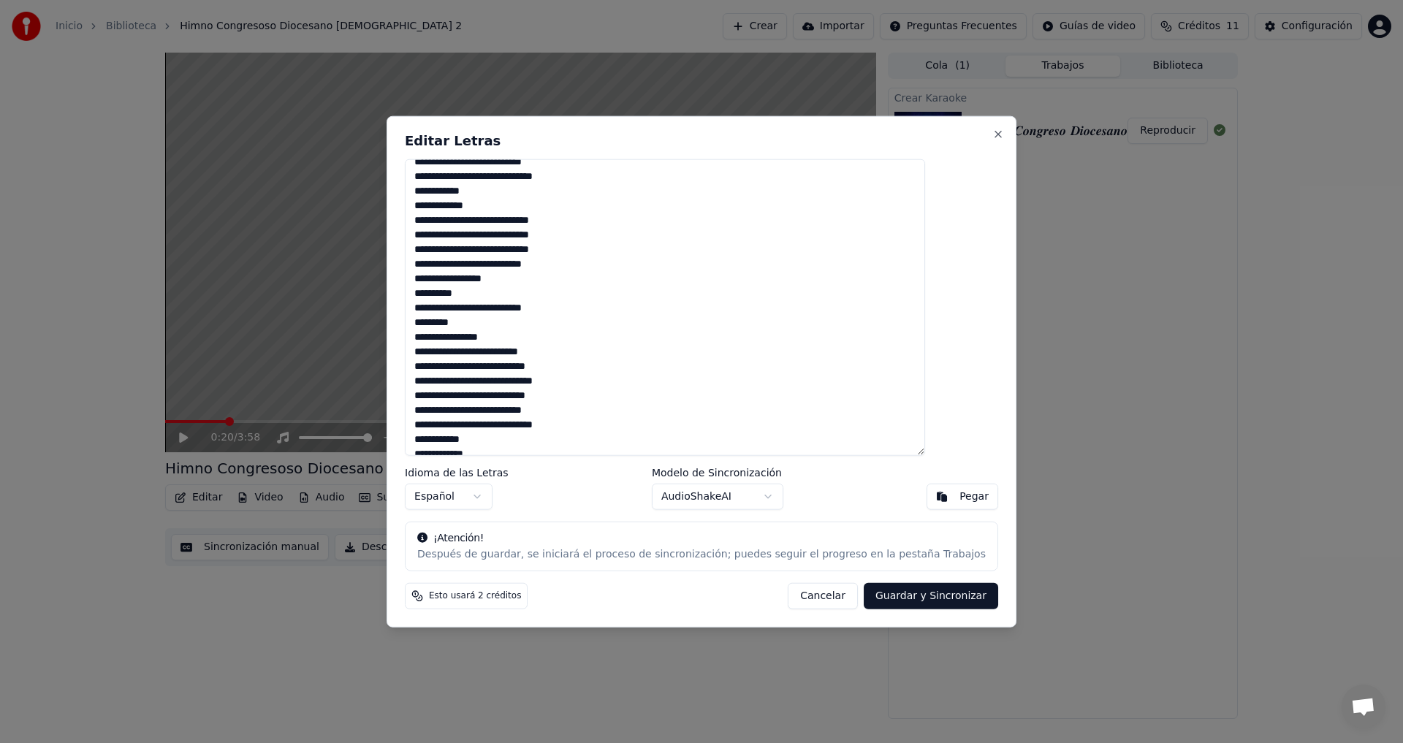
scroll to position [365, 0]
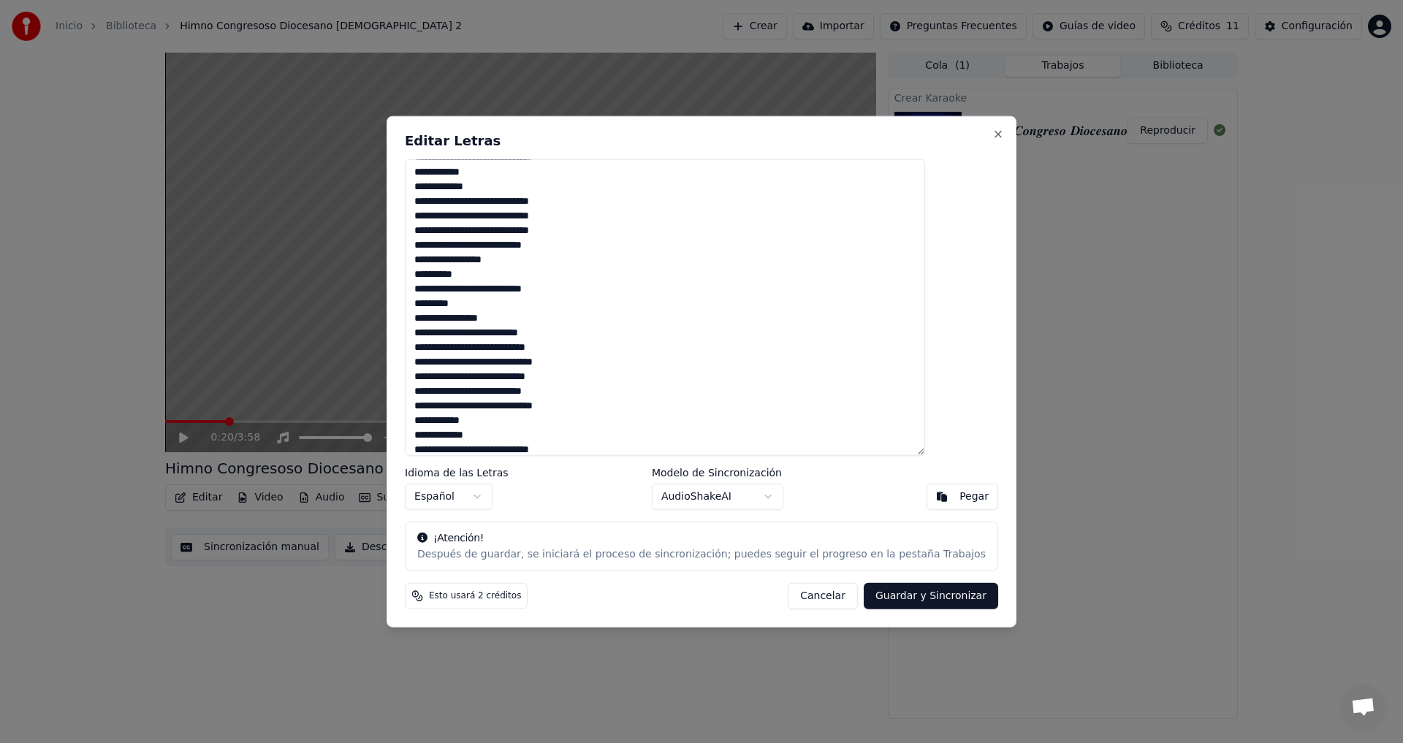
type textarea "**********"
click at [864, 596] on button "Guardar y Sincronizar" at bounding box center [931, 596] width 134 height 26
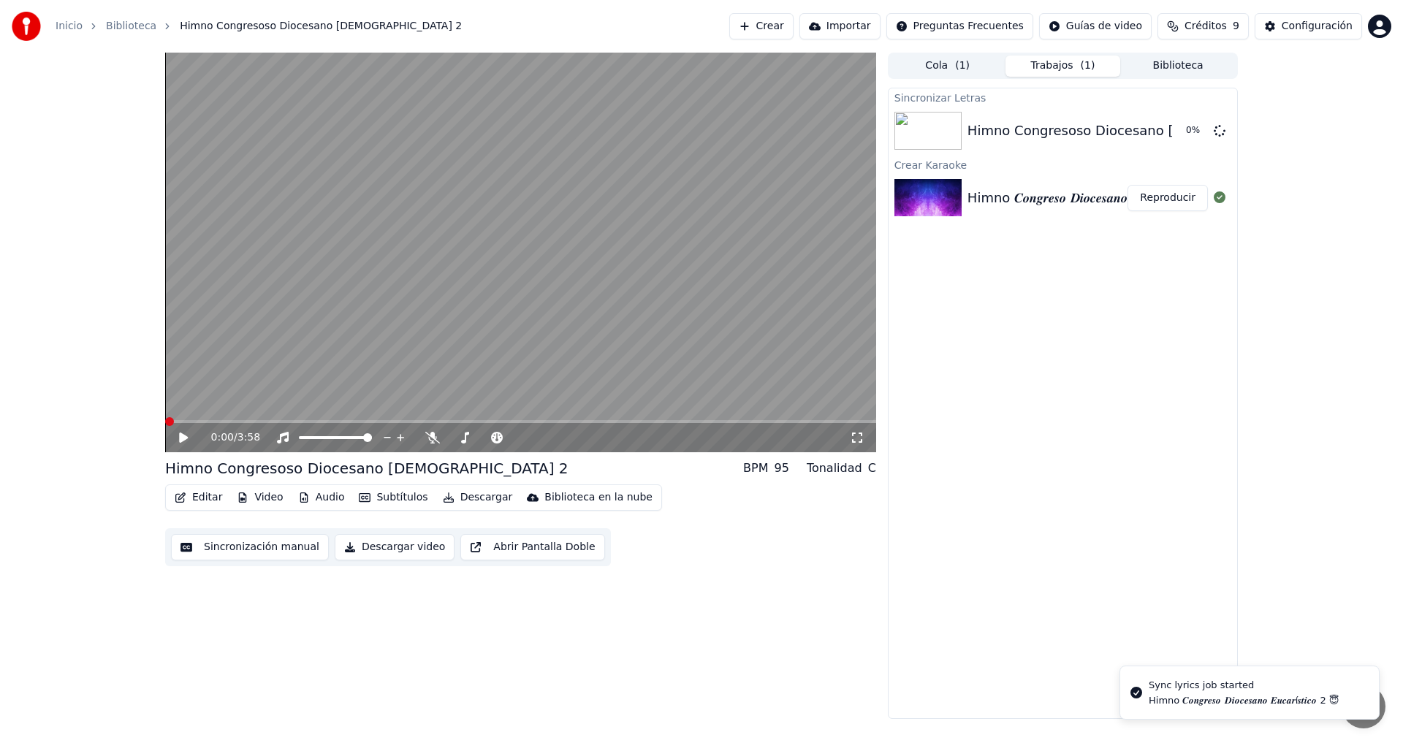
click at [165, 426] on span at bounding box center [169, 421] width 9 height 9
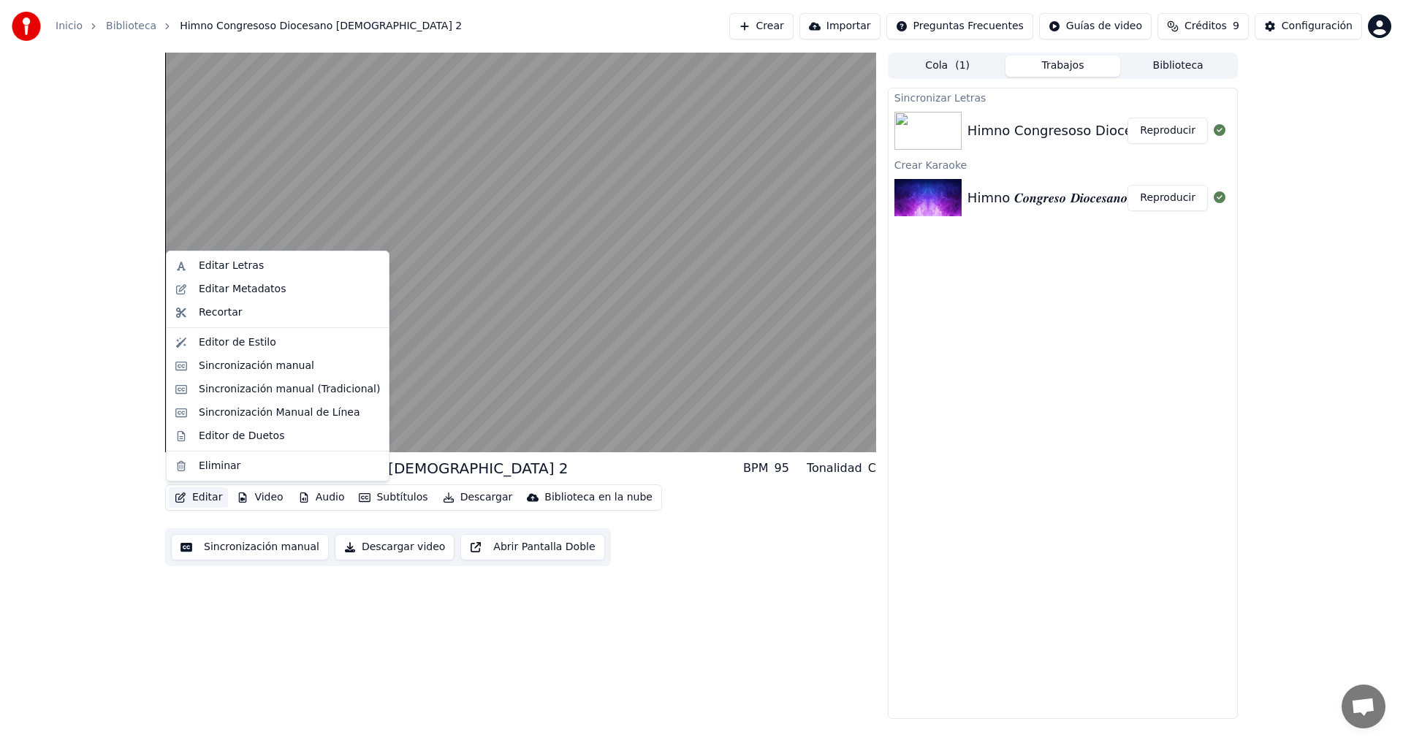
click at [197, 501] on button "Editar" at bounding box center [198, 497] width 59 height 20
click at [281, 268] on div "Editar Letras" at bounding box center [289, 266] width 181 height 15
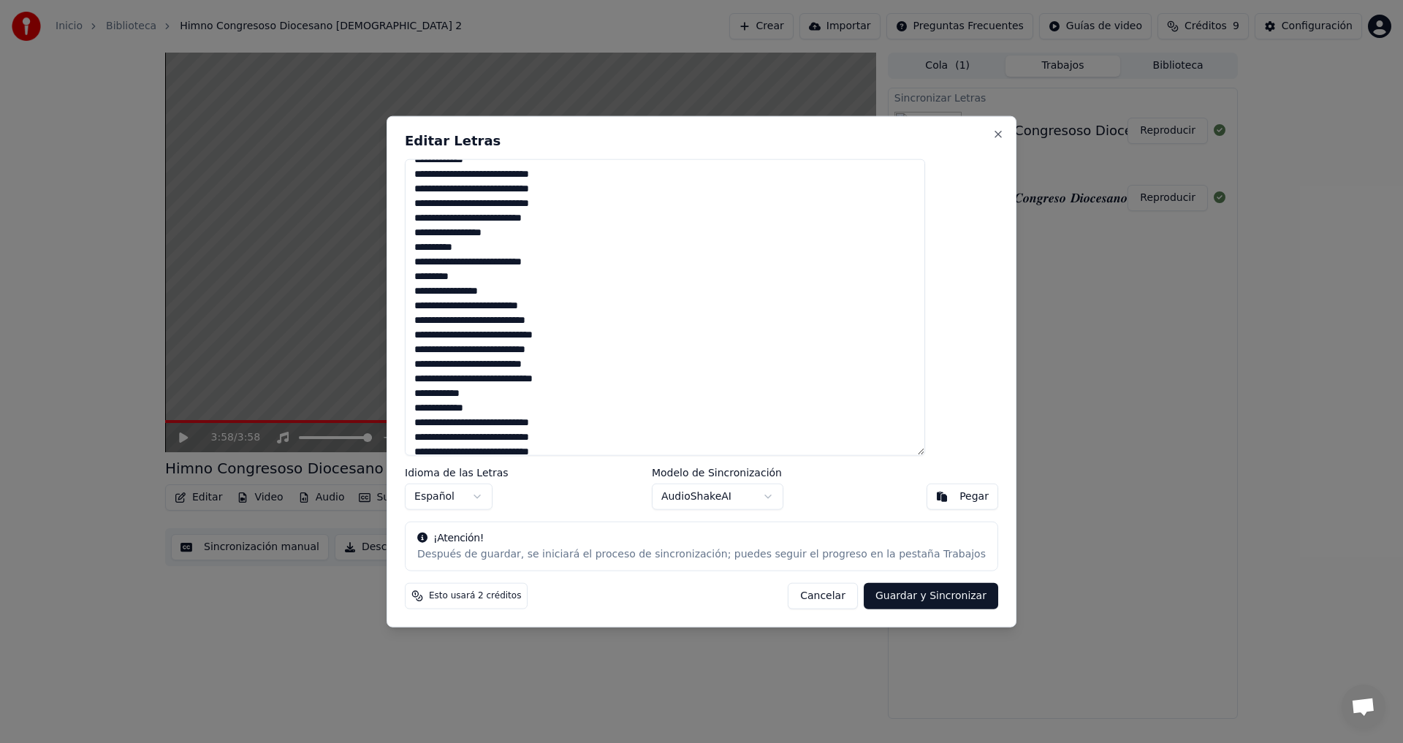
scroll to position [402, 0]
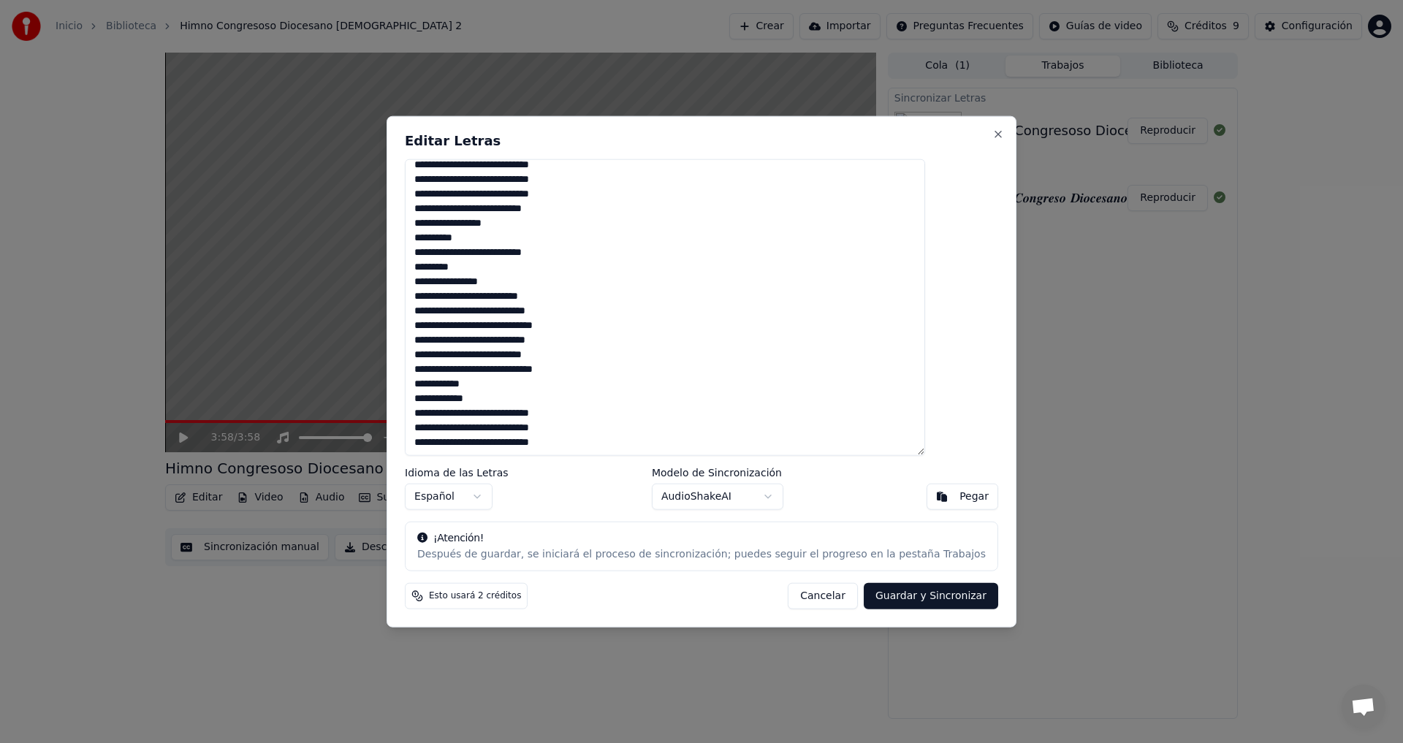
click at [470, 414] on textarea at bounding box center [665, 307] width 520 height 297
type textarea "**********"
click at [879, 602] on button "Guardar y Sincronizar" at bounding box center [931, 596] width 134 height 26
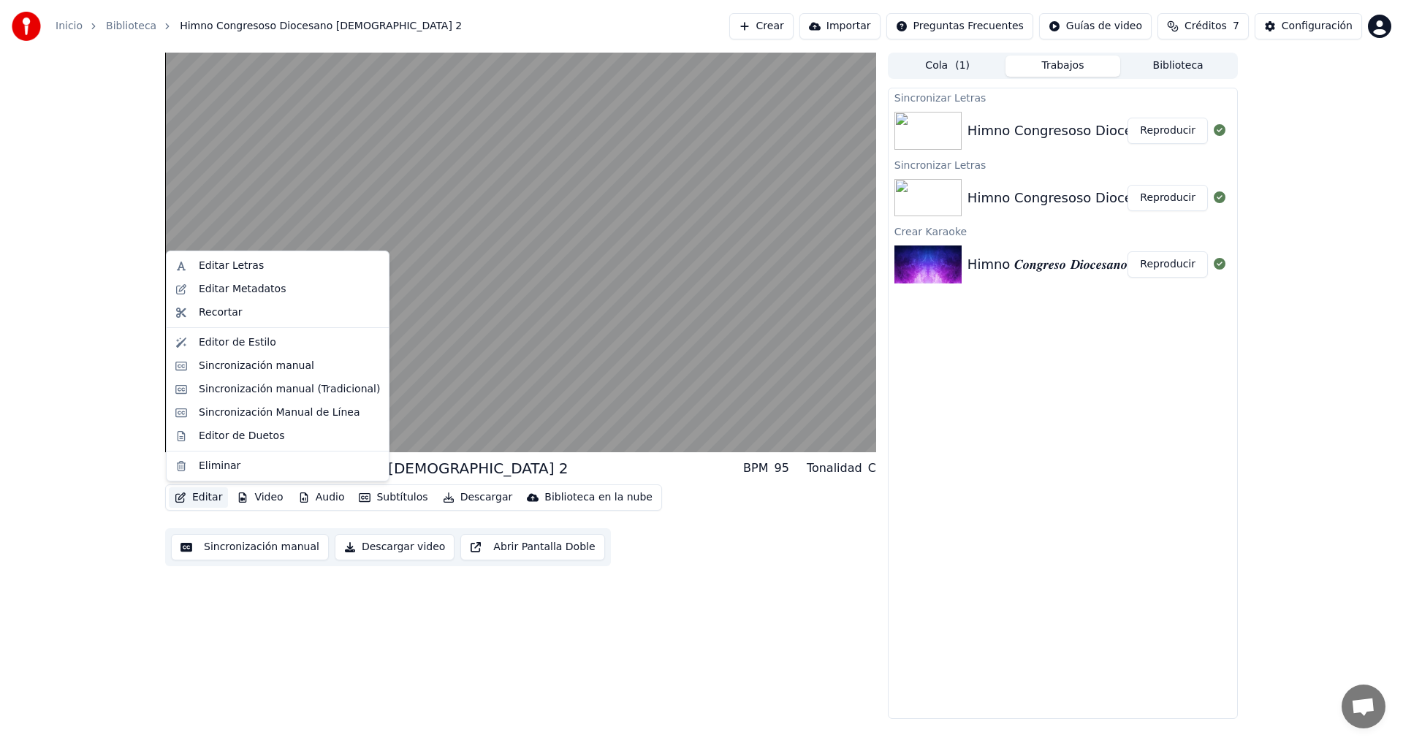
click at [208, 496] on button "Editar" at bounding box center [198, 497] width 59 height 20
click at [229, 265] on div "Editar Letras" at bounding box center [231, 266] width 65 height 15
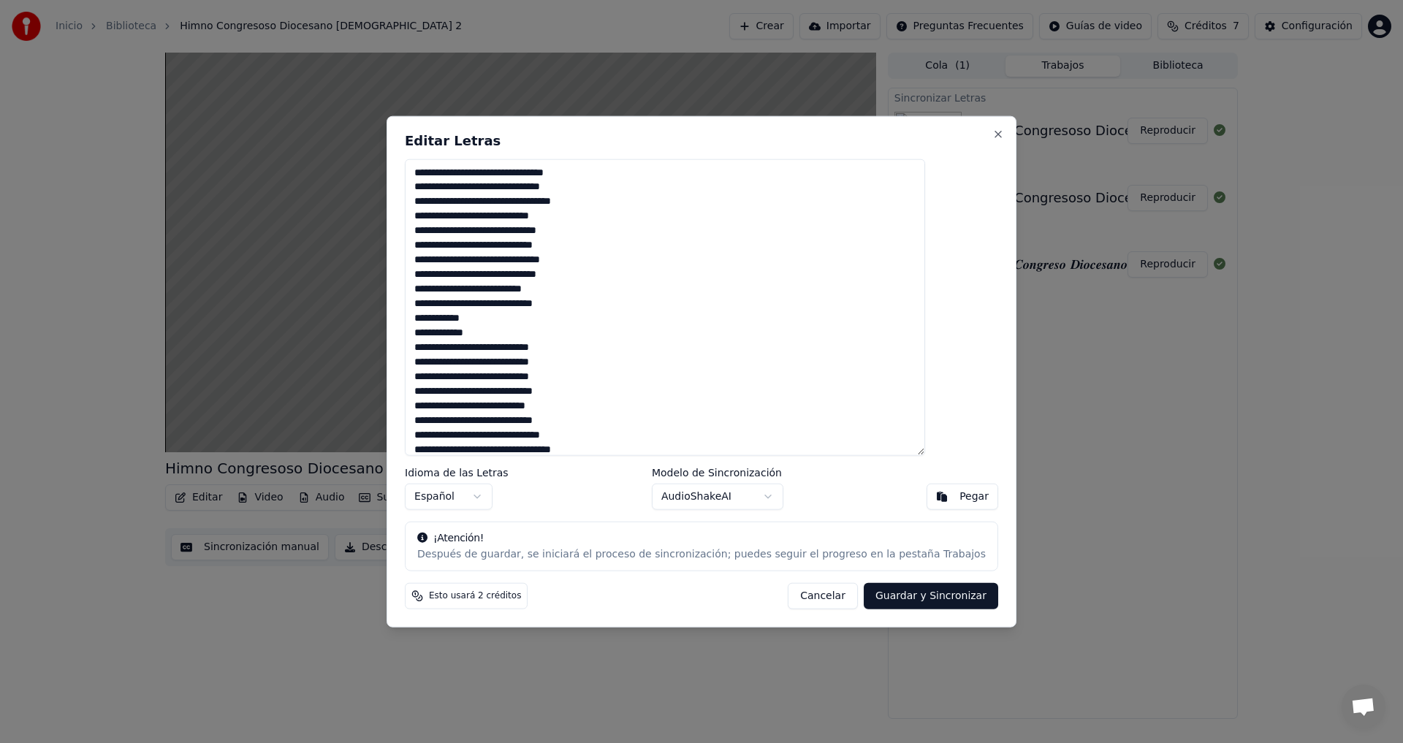
click at [586, 439] on textarea at bounding box center [665, 307] width 520 height 297
type textarea "**********"
click at [900, 596] on button "Guardar y Sincronizar" at bounding box center [931, 596] width 134 height 26
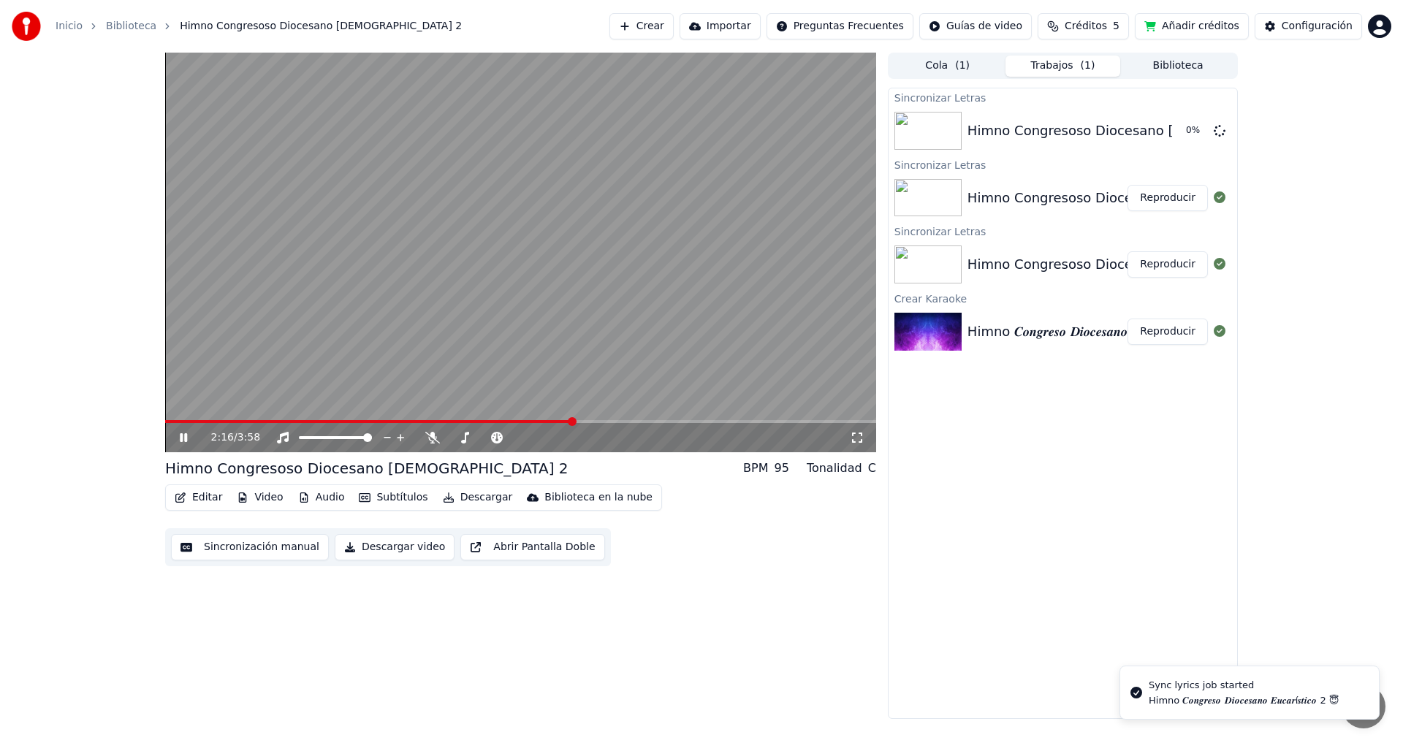
click at [181, 437] on icon at bounding box center [183, 437] width 7 height 9
click at [180, 441] on icon at bounding box center [194, 438] width 34 height 12
click at [1159, 131] on button "Reproducir" at bounding box center [1168, 131] width 80 height 26
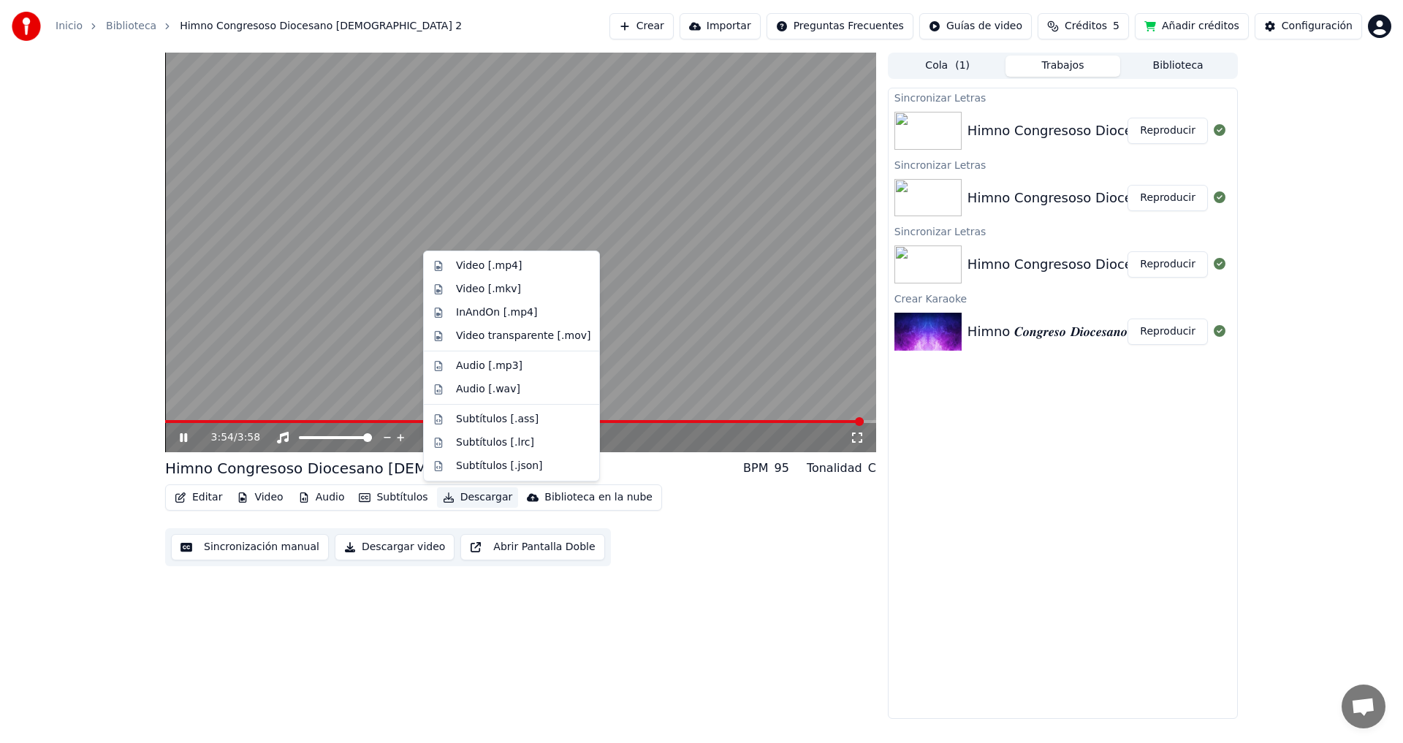
click at [466, 492] on button "Descargar" at bounding box center [478, 497] width 82 height 20
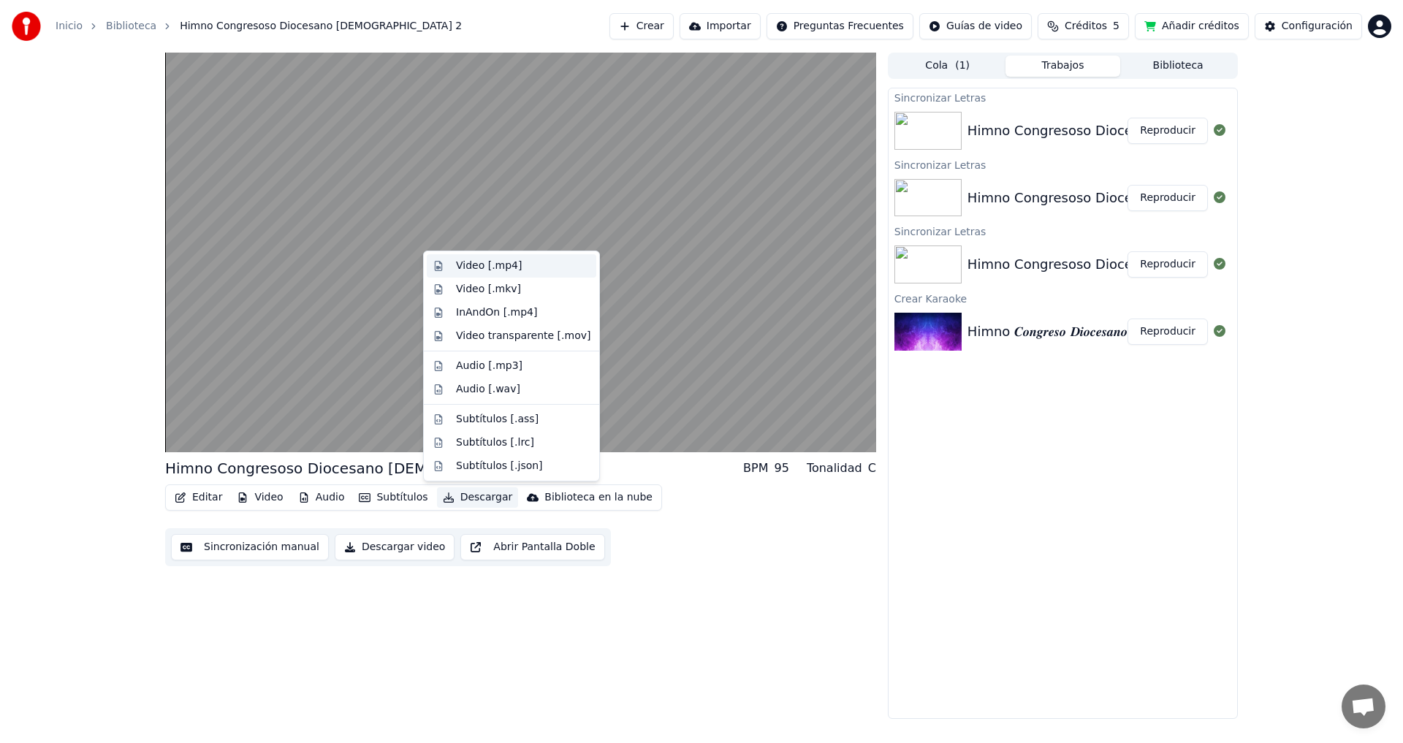
click at [504, 270] on div "Video [.mp4]" at bounding box center [489, 266] width 66 height 15
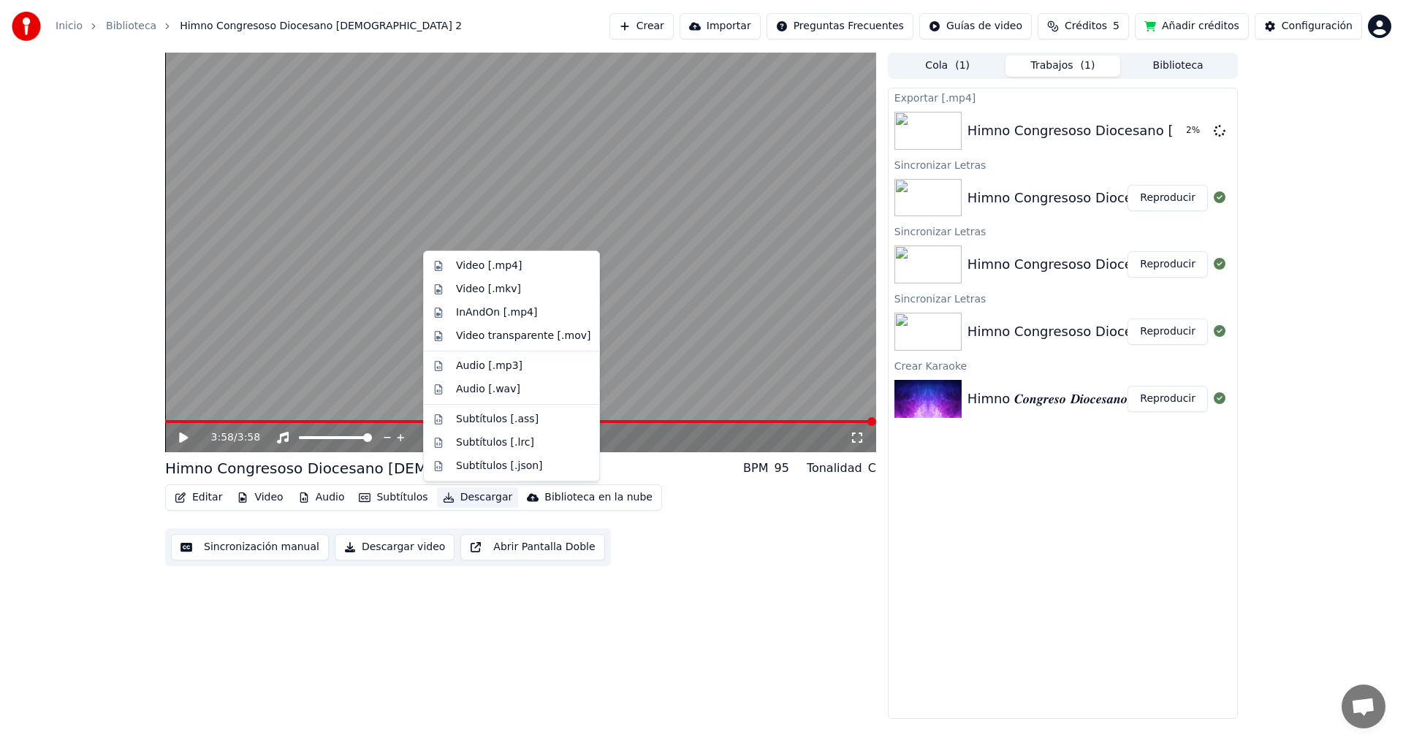
click at [455, 501] on button "Descargar" at bounding box center [478, 497] width 82 height 20
click at [555, 258] on div "Video [.mp4]" at bounding box center [512, 265] width 170 height 23
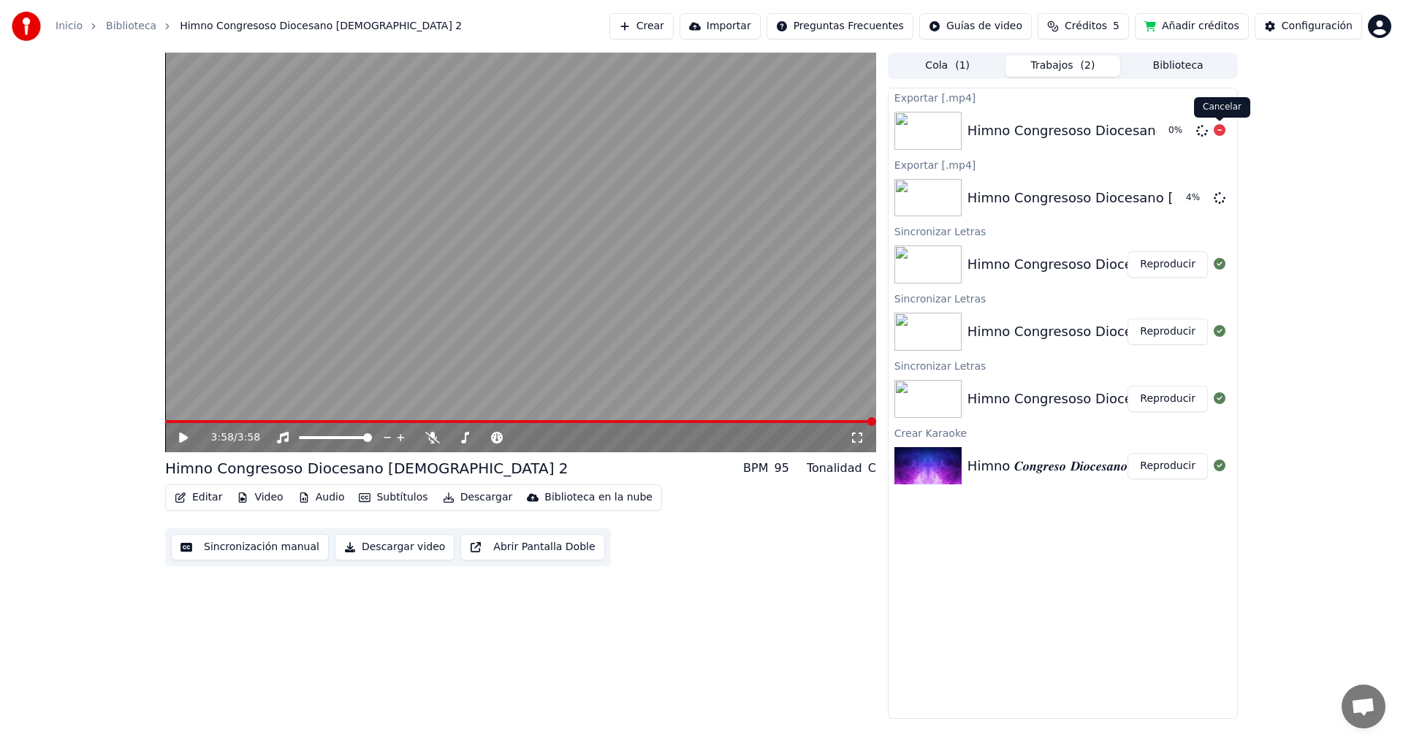
click at [1224, 129] on icon at bounding box center [1220, 130] width 12 height 12
click at [1218, 132] on icon at bounding box center [1220, 130] width 12 height 12
click at [466, 501] on button "Descargar" at bounding box center [478, 497] width 82 height 20
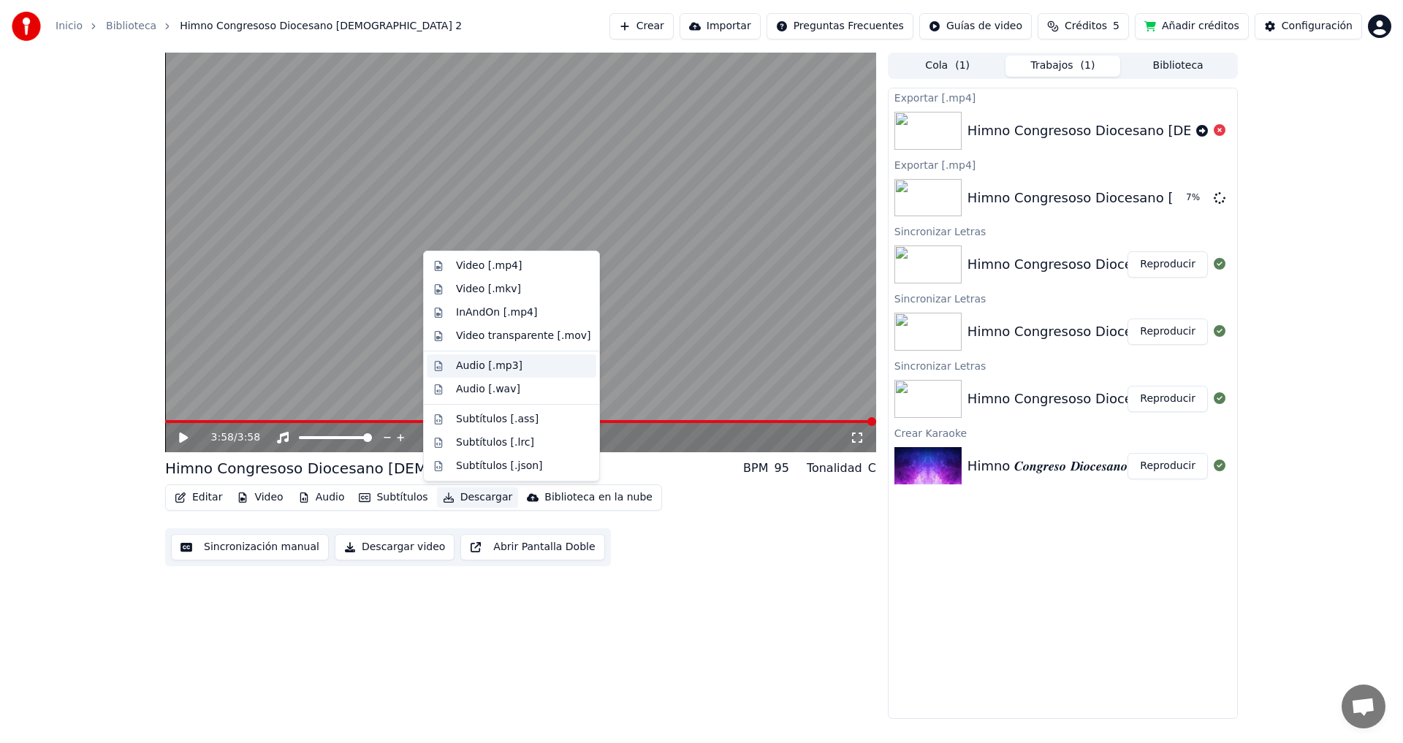
click at [486, 366] on div "Audio [.mp3]" at bounding box center [489, 366] width 67 height 15
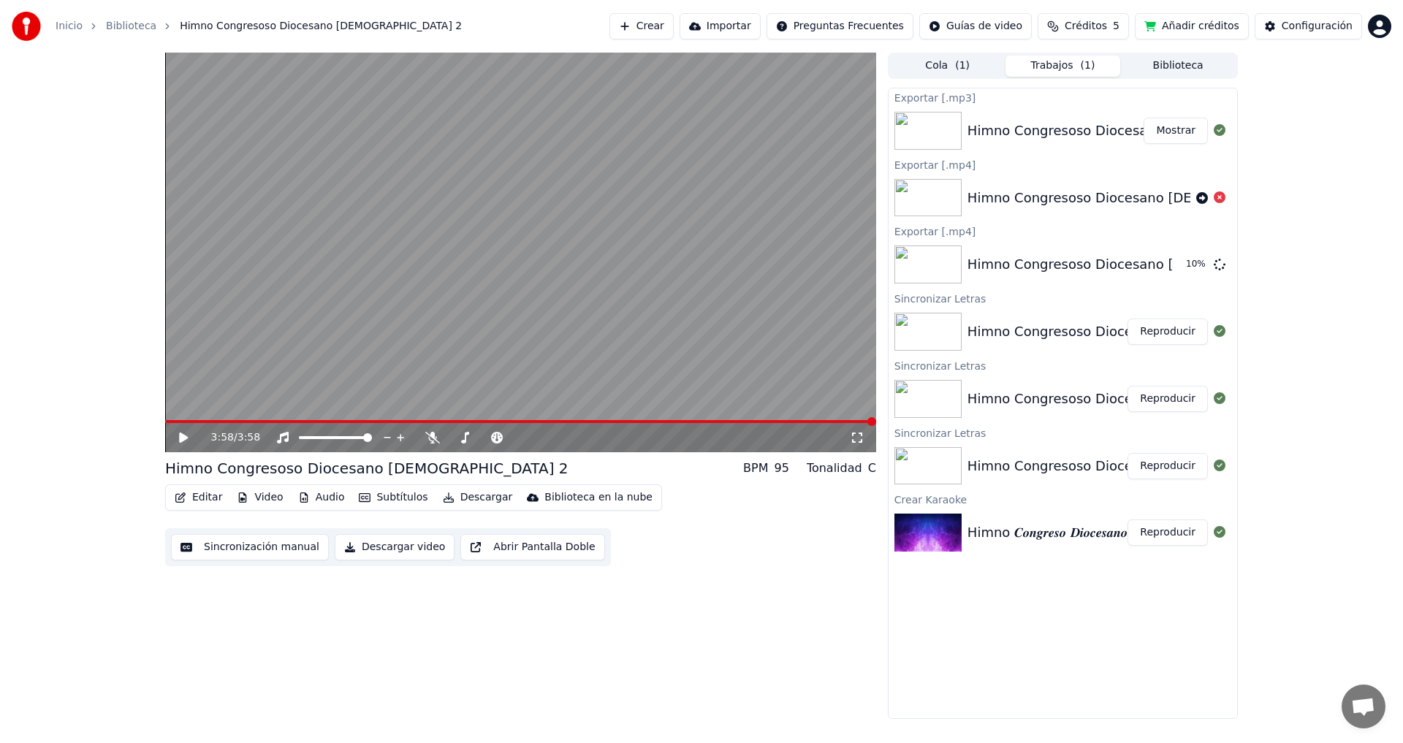
click at [1181, 143] on button "Mostrar" at bounding box center [1176, 131] width 64 height 26
click at [270, 499] on button "Video" at bounding box center [260, 497] width 58 height 20
click at [458, 501] on button "Descargar" at bounding box center [478, 497] width 82 height 20
click at [602, 610] on div "3:58 / 3:58 Himno Congresoso Diocesano Eucarístico 2 BPM 95 Tonalidad C Editar …" at bounding box center [520, 386] width 711 height 667
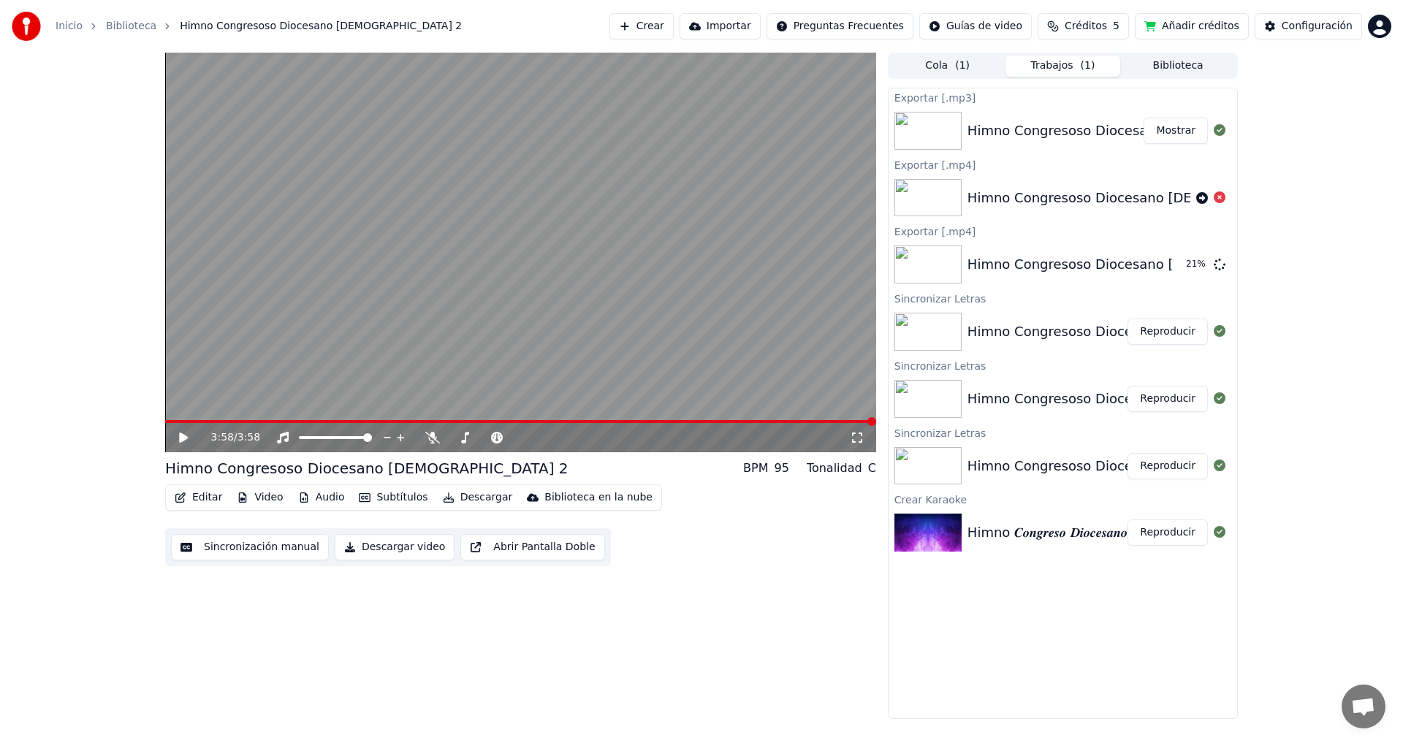
click at [870, 470] on div "C" at bounding box center [872, 469] width 8 height 18
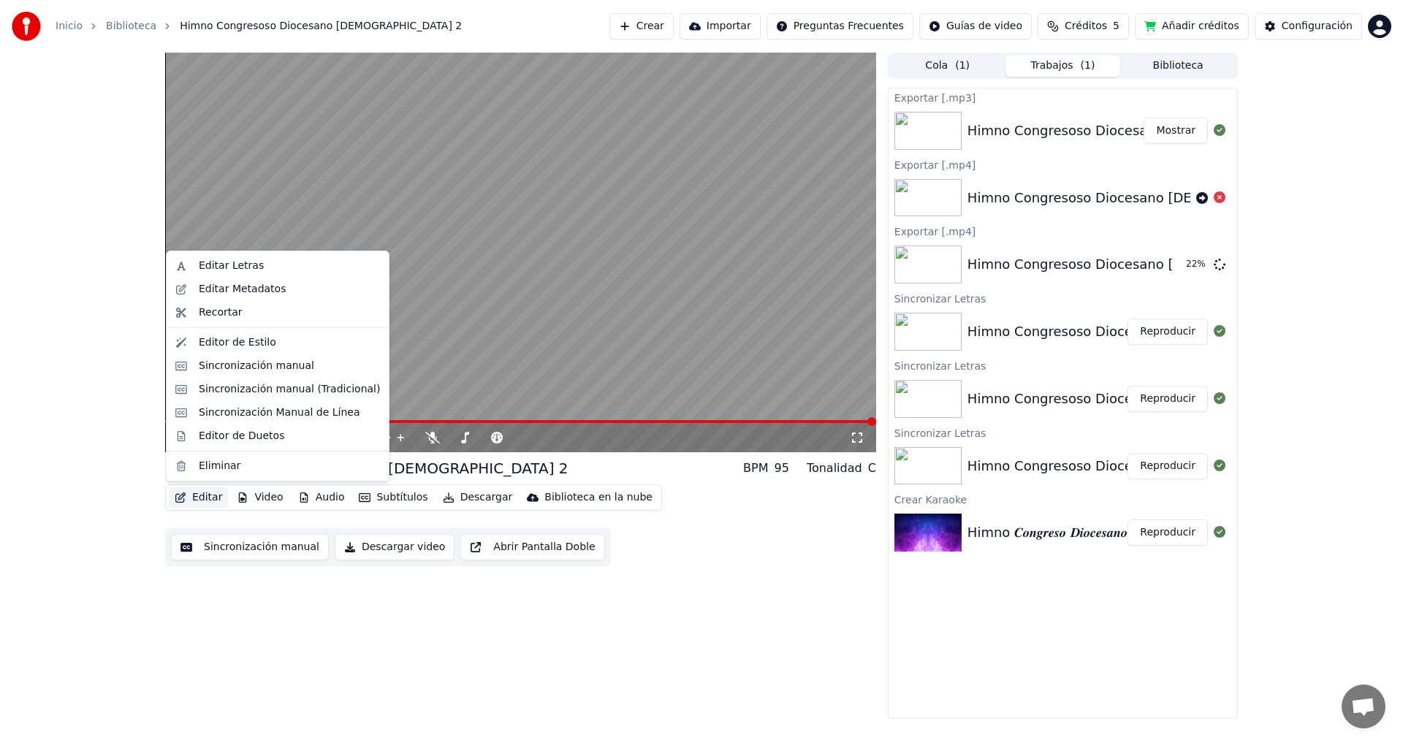
click at [206, 498] on button "Editar" at bounding box center [198, 497] width 59 height 20
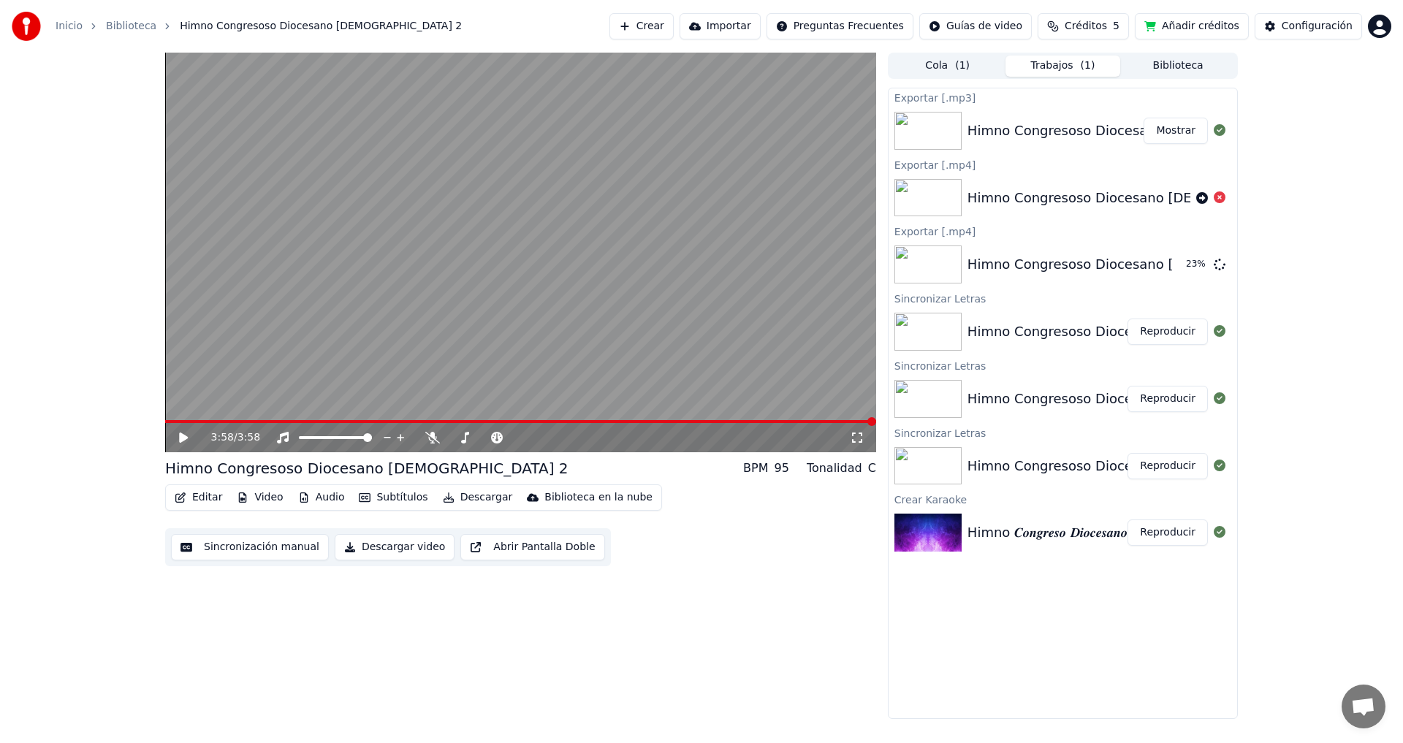
click at [92, 457] on div "3:58 / 3:58 Himno Congresoso Diocesano Eucarístico 2 BPM 95 Tonalidad C Editar …" at bounding box center [701, 386] width 1403 height 667
click at [267, 499] on button "Video" at bounding box center [260, 497] width 58 height 20
click at [118, 485] on div "3:58 / 3:58 Himno Congresoso Diocesano Eucarístico 2 BPM 95 Tonalidad C Editar …" at bounding box center [701, 386] width 1403 height 667
click at [323, 493] on button "Audio" at bounding box center [321, 497] width 58 height 20
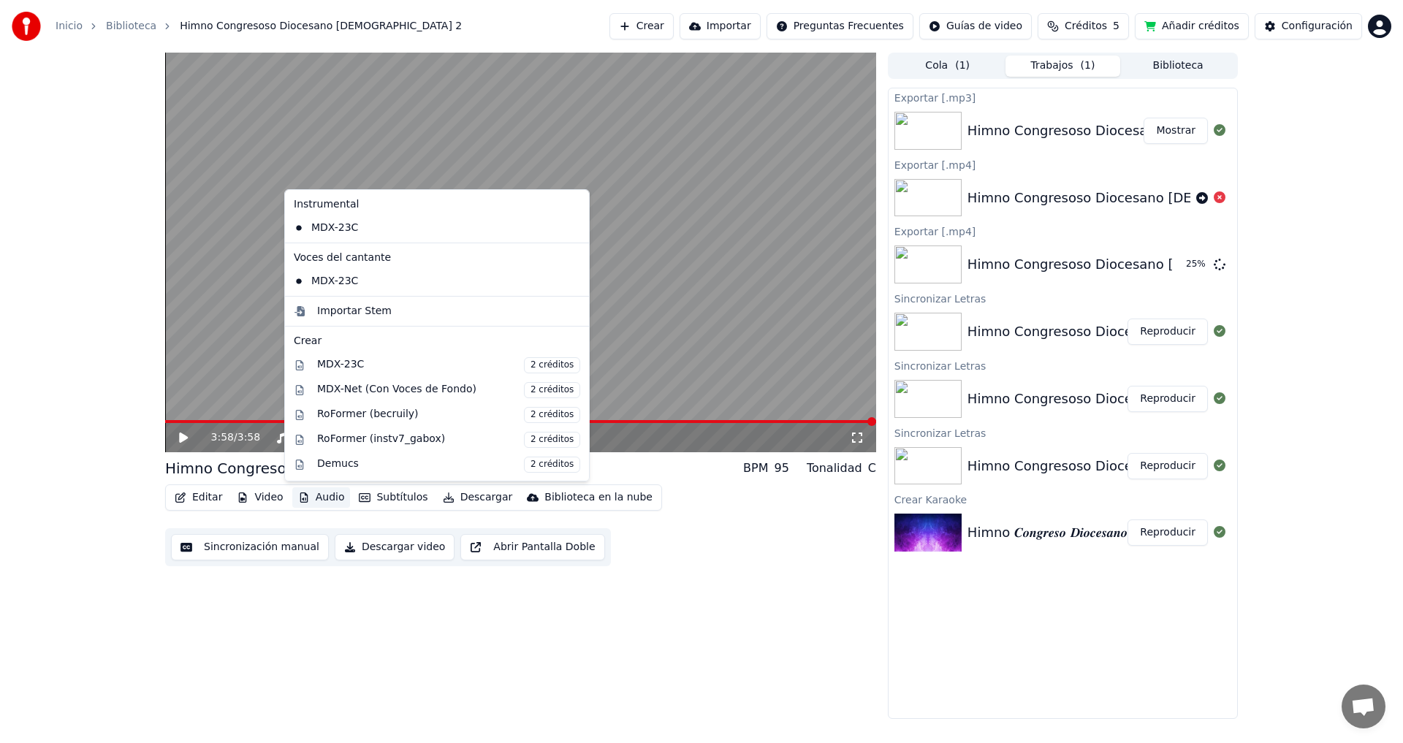
click at [323, 493] on button "Audio" at bounding box center [321, 497] width 58 height 20
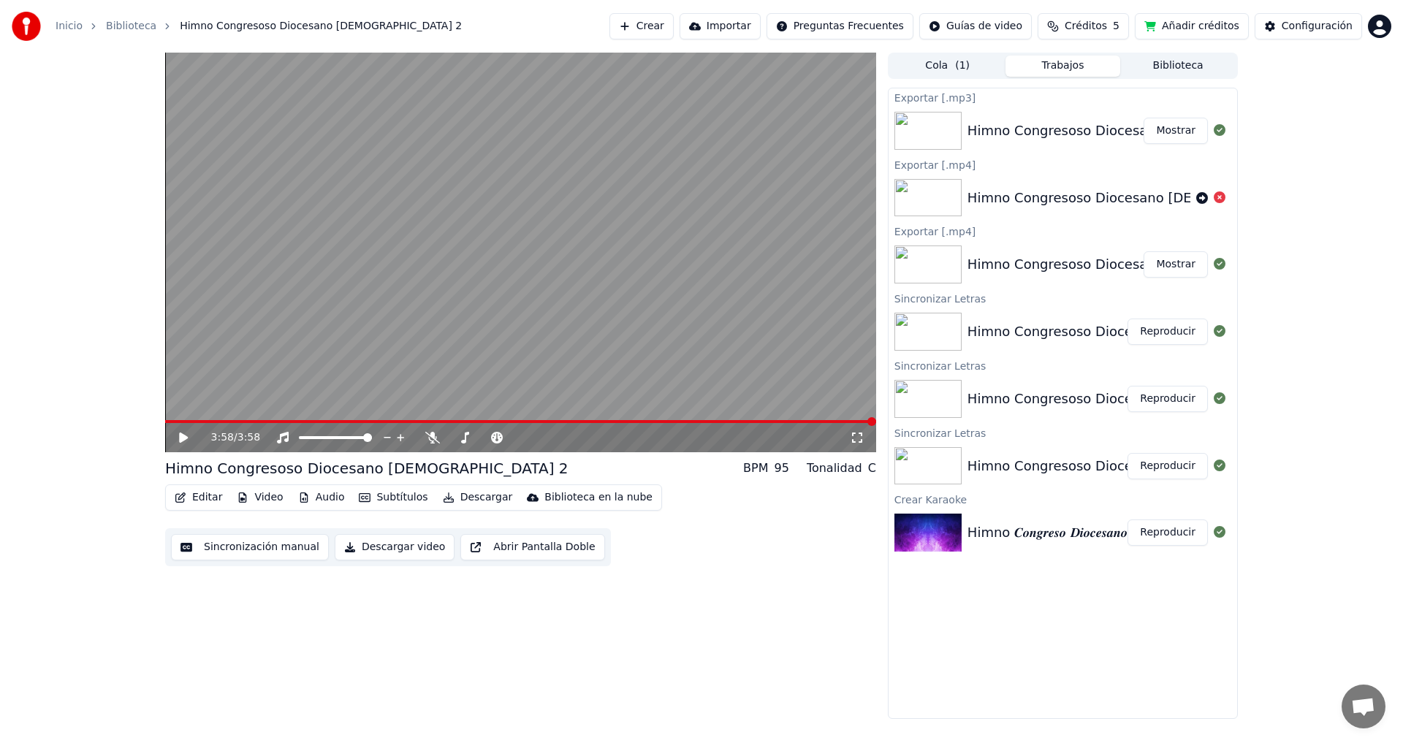
click at [458, 498] on button "Descargar" at bounding box center [478, 497] width 82 height 20
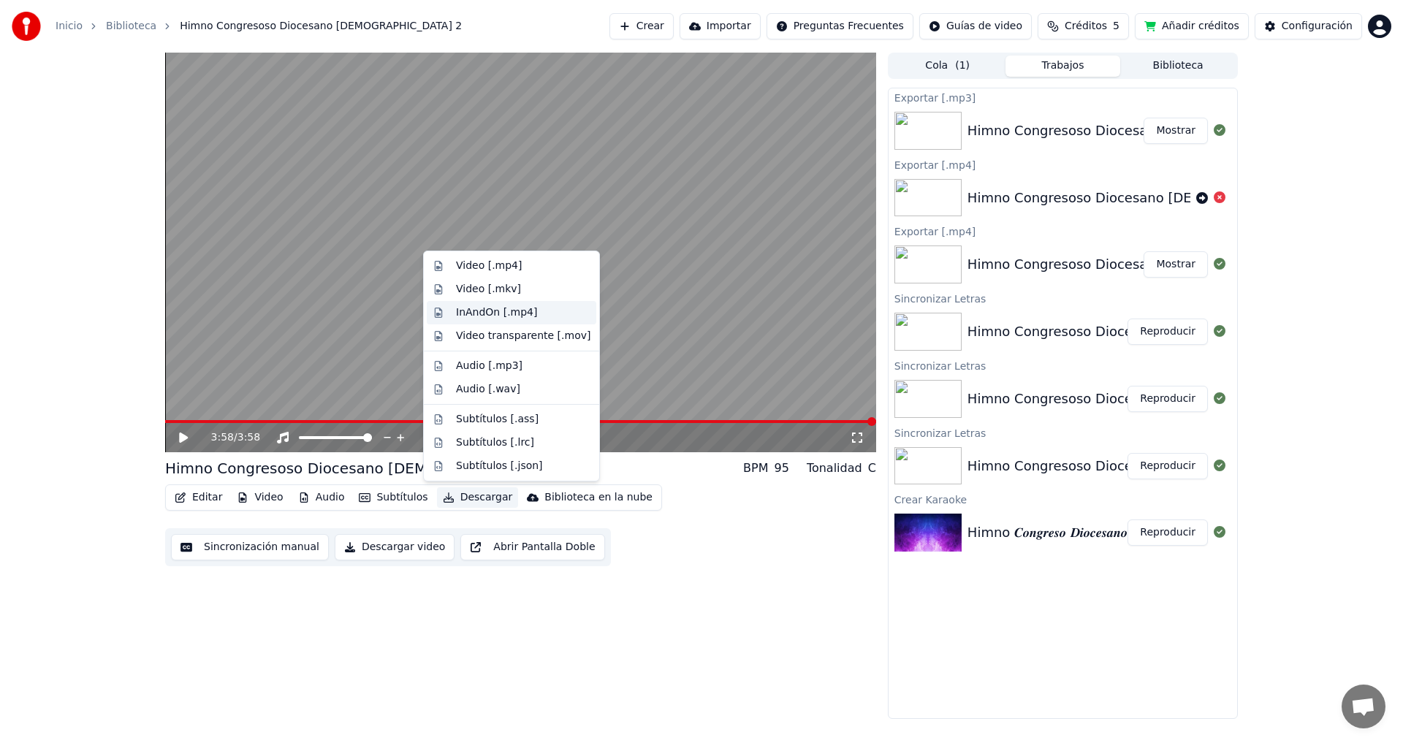
click at [523, 316] on div "InAndOn [.mp4]" at bounding box center [497, 313] width 82 height 15
